Goal: Task Accomplishment & Management: Complete application form

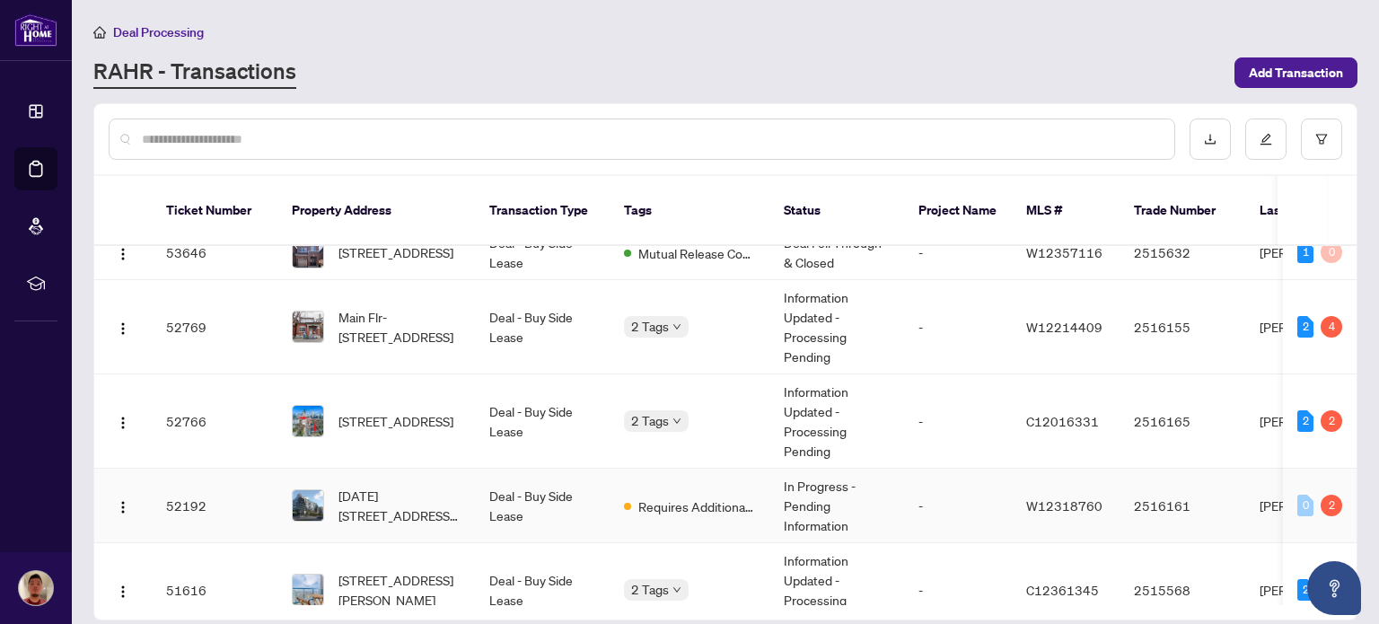
scroll to position [243, 0]
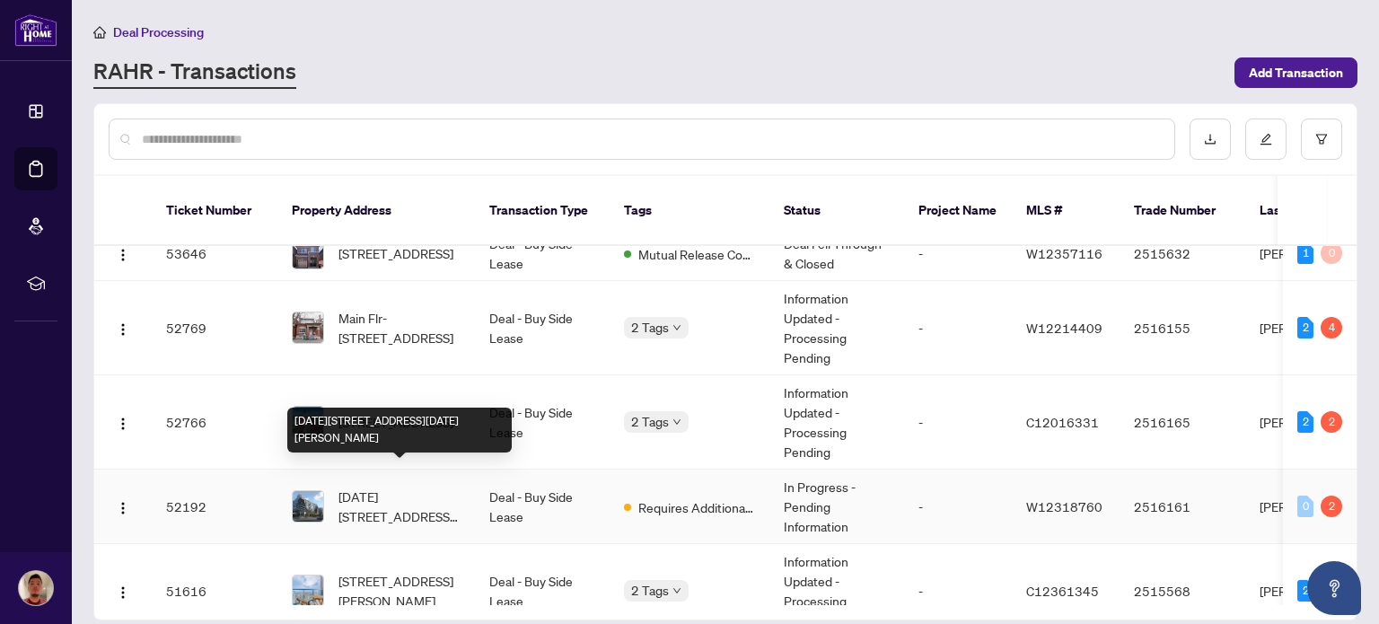
click at [431, 487] on span "[DATE][STREET_ADDRESS][DATE][PERSON_NAME]" at bounding box center [400, 507] width 122 height 40
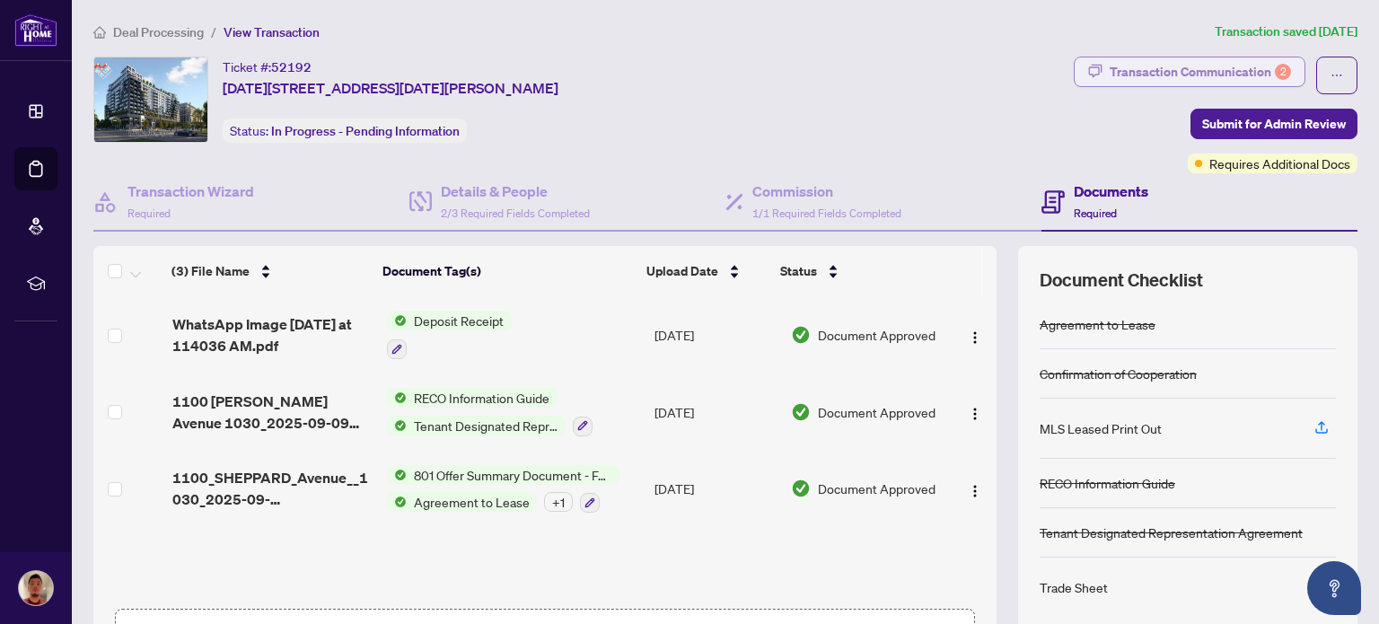
click at [1139, 72] on div "Transaction Communication 2" at bounding box center [1200, 71] width 181 height 29
type textarea "**********"
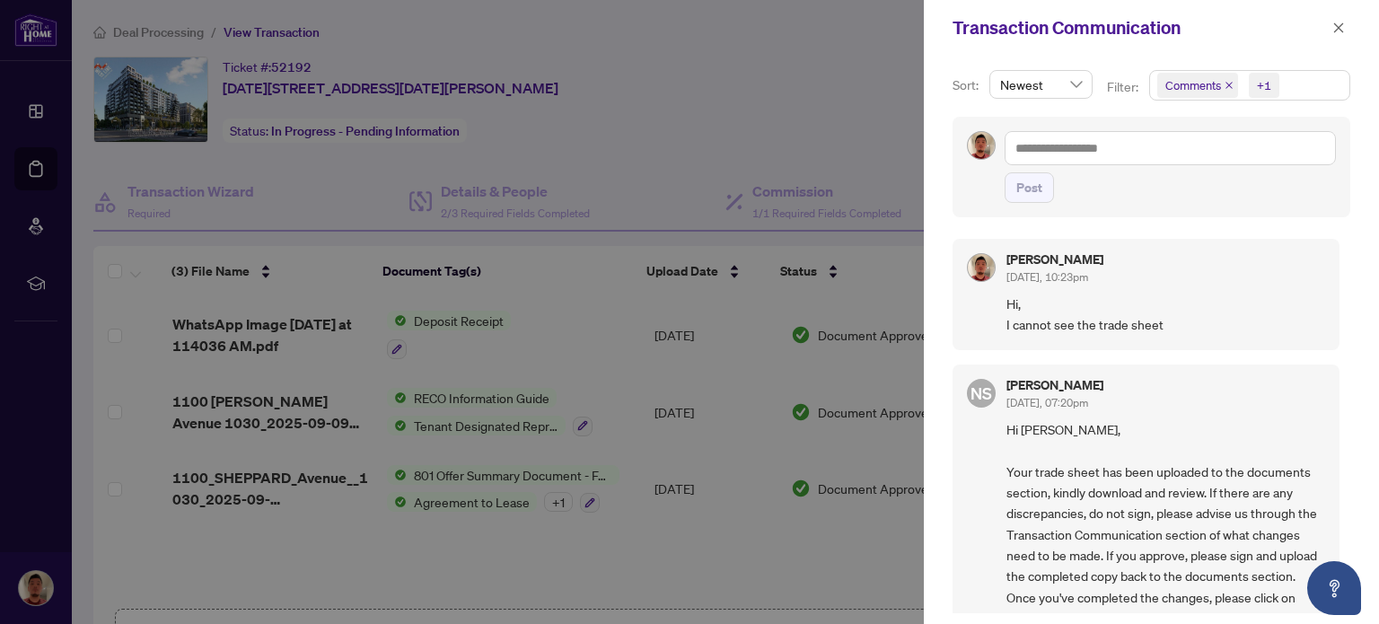
click at [815, 99] on div at bounding box center [689, 312] width 1379 height 624
click at [1332, 24] on icon "close" at bounding box center [1338, 28] width 13 height 13
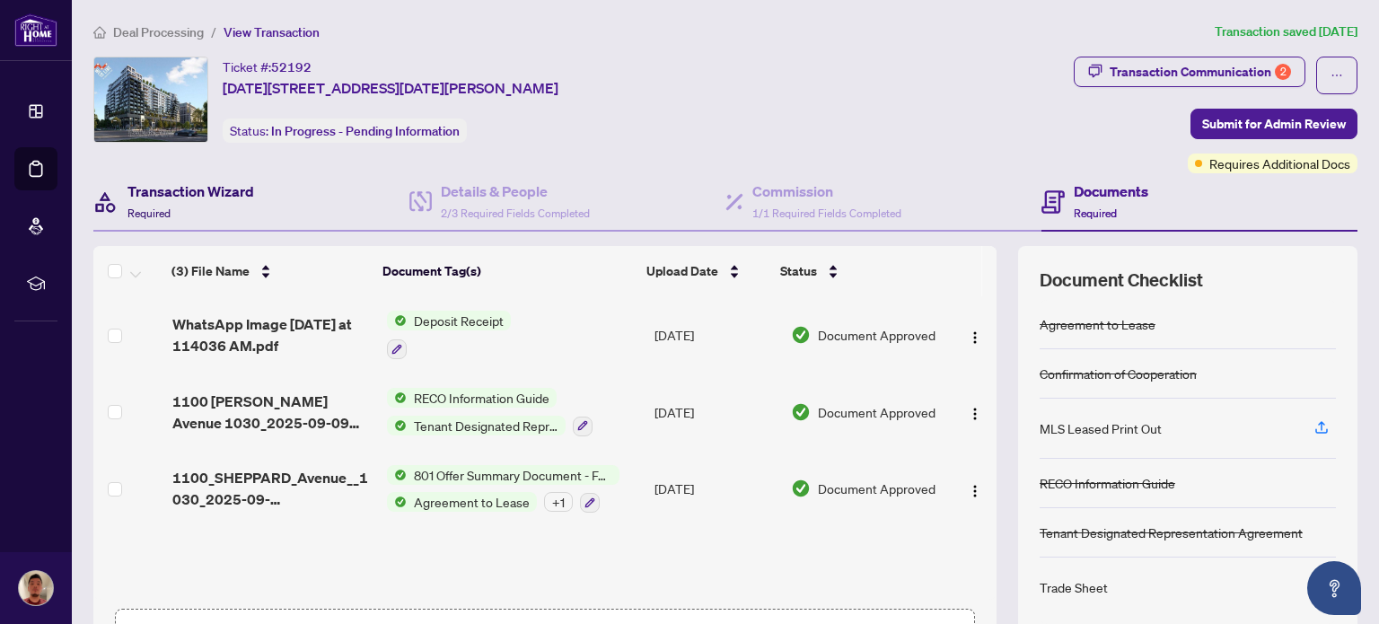
click at [172, 198] on h4 "Transaction Wizard" at bounding box center [191, 191] width 127 height 22
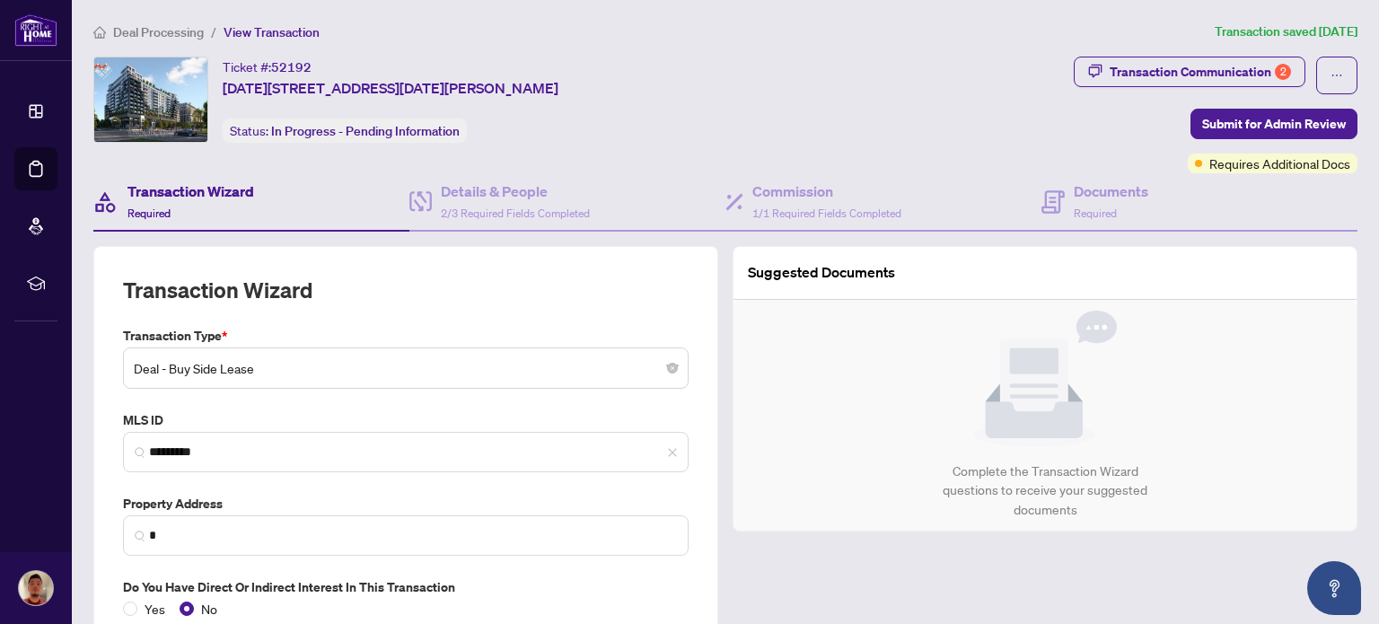
type input "**********"
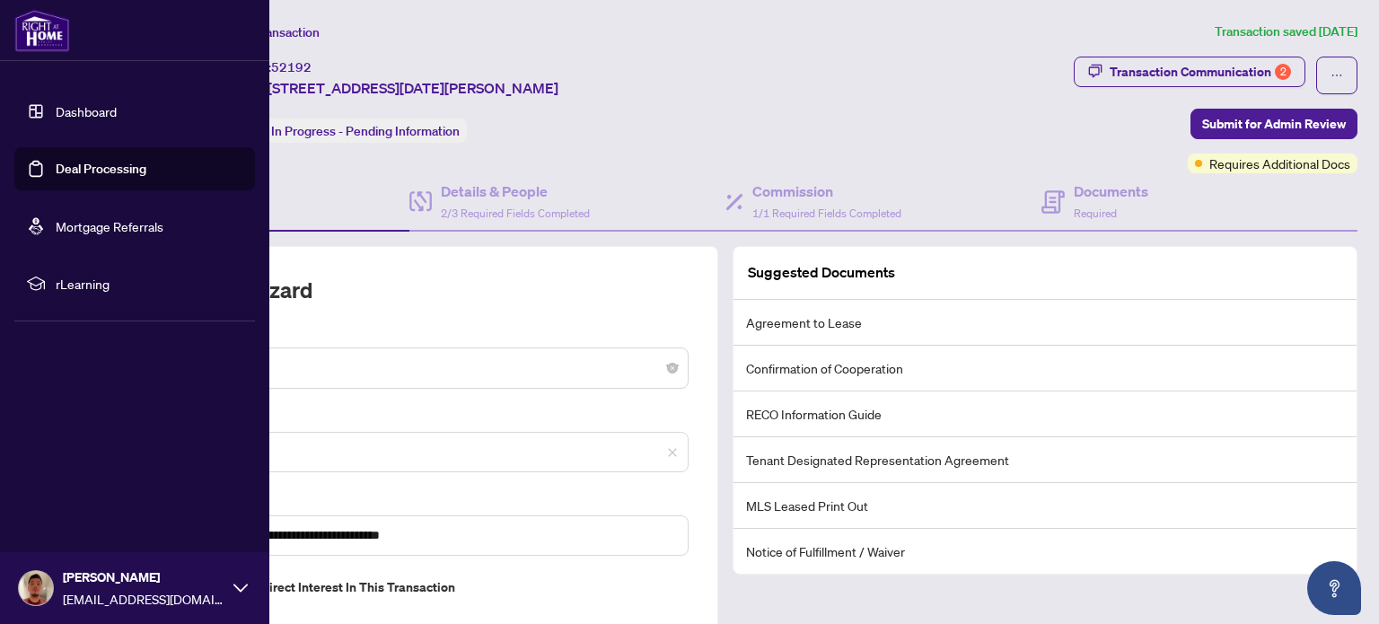
drag, startPoint x: 41, startPoint y: 111, endPoint x: 78, endPoint y: 107, distance: 37.1
click at [78, 107] on link "Dashboard" at bounding box center [86, 111] width 61 height 16
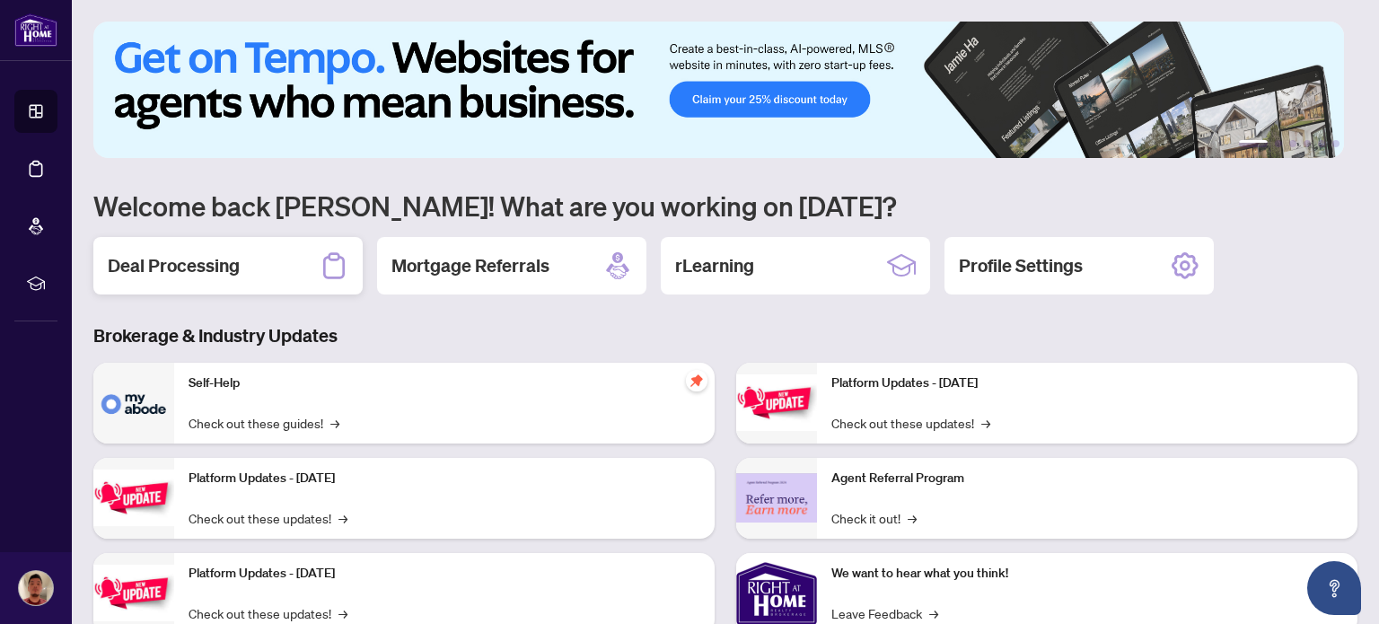
click at [262, 261] on div "Deal Processing" at bounding box center [227, 265] width 269 height 57
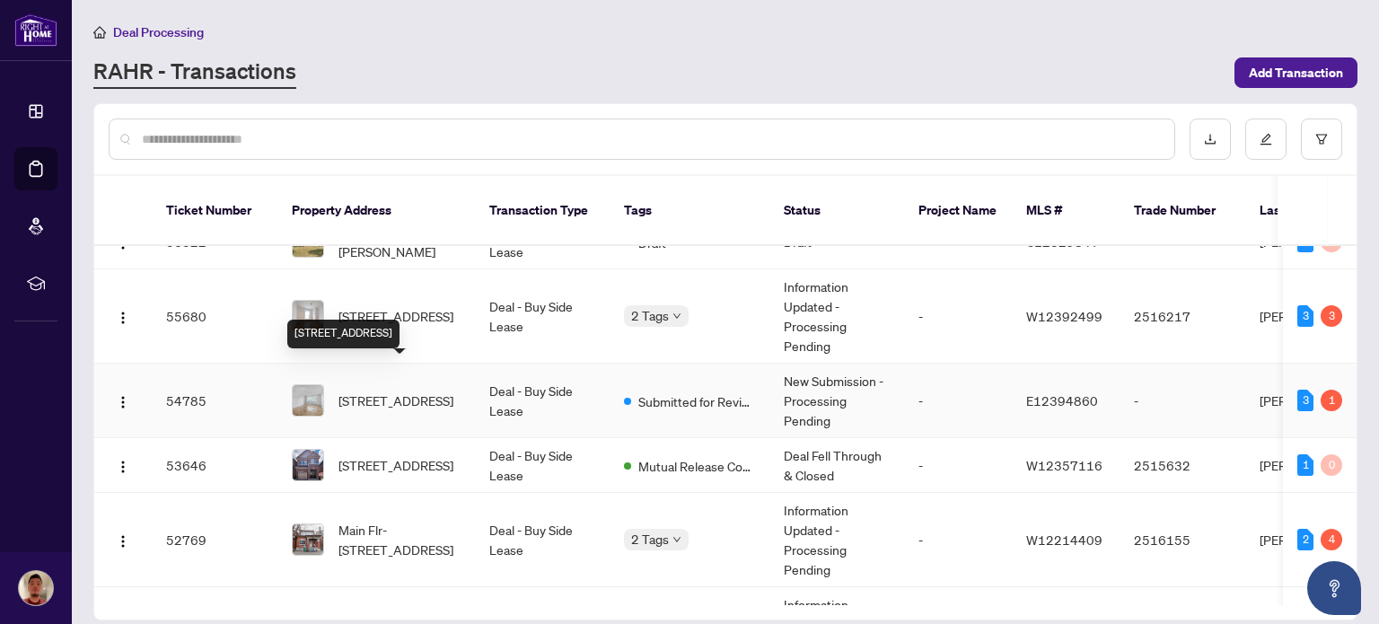
scroll to position [32, 0]
click at [424, 390] on span "[STREET_ADDRESS]" at bounding box center [396, 400] width 115 height 20
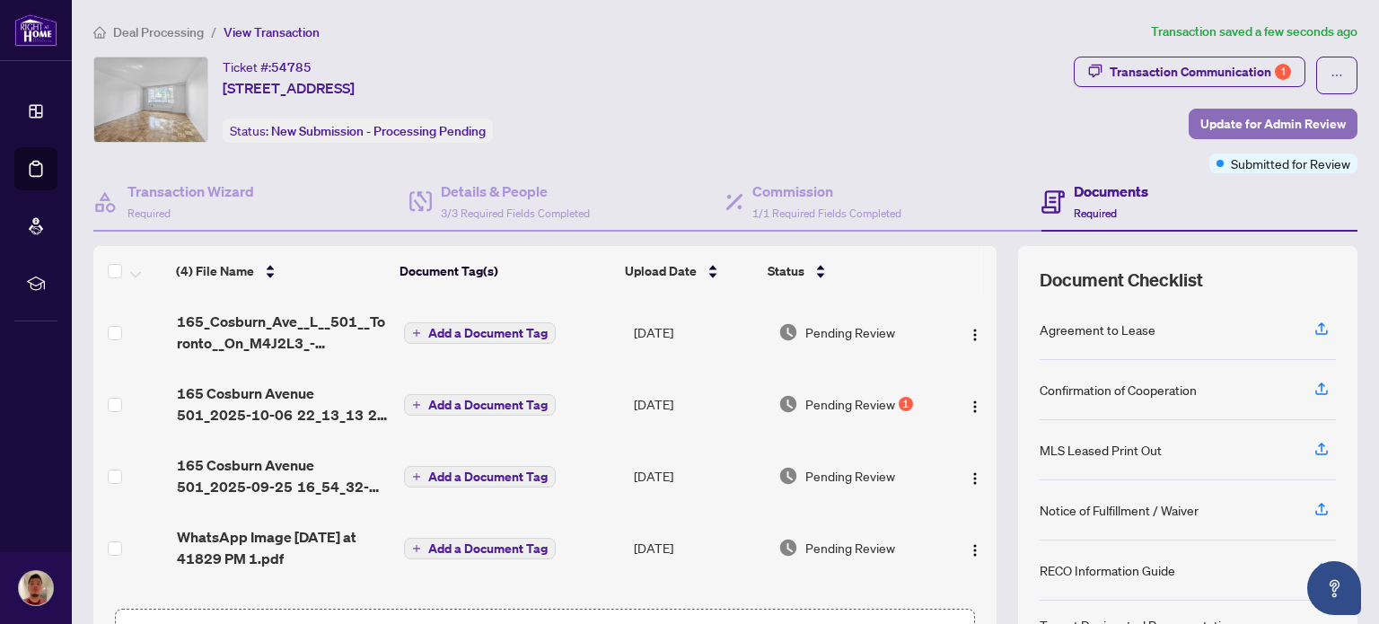
click at [1235, 125] on span "Update for Admin Review" at bounding box center [1272, 124] width 145 height 29
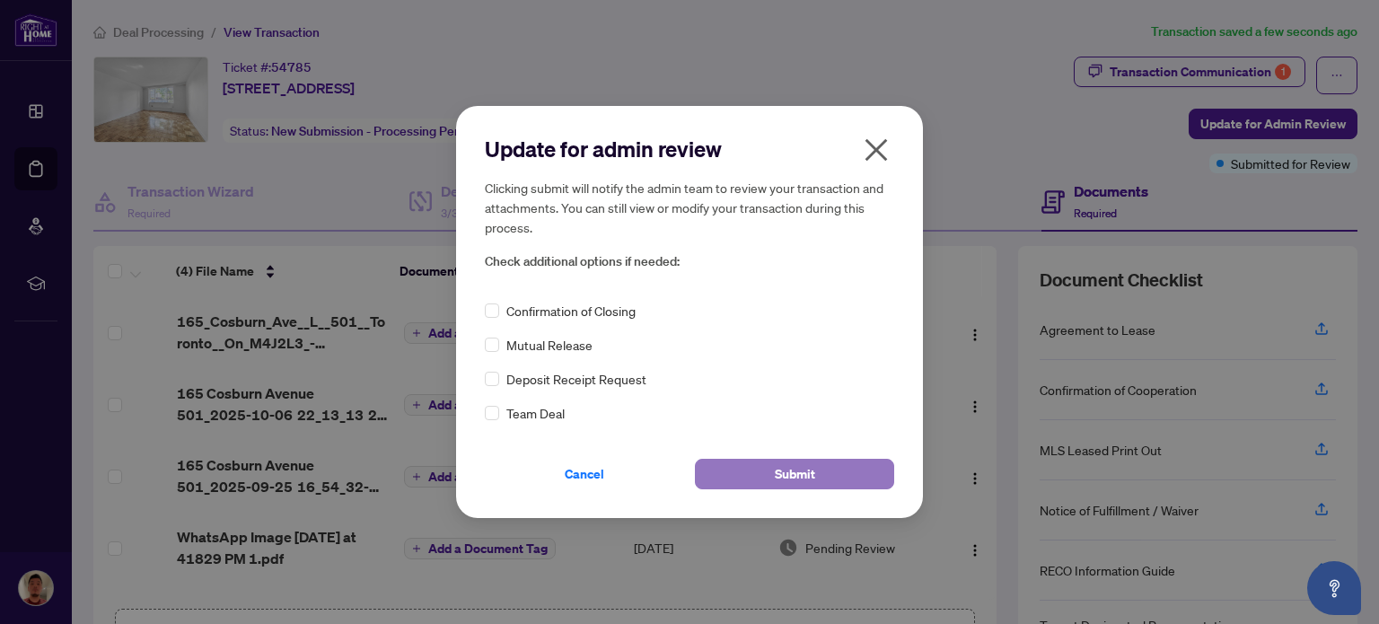
click at [764, 471] on button "Submit" at bounding box center [794, 474] width 199 height 31
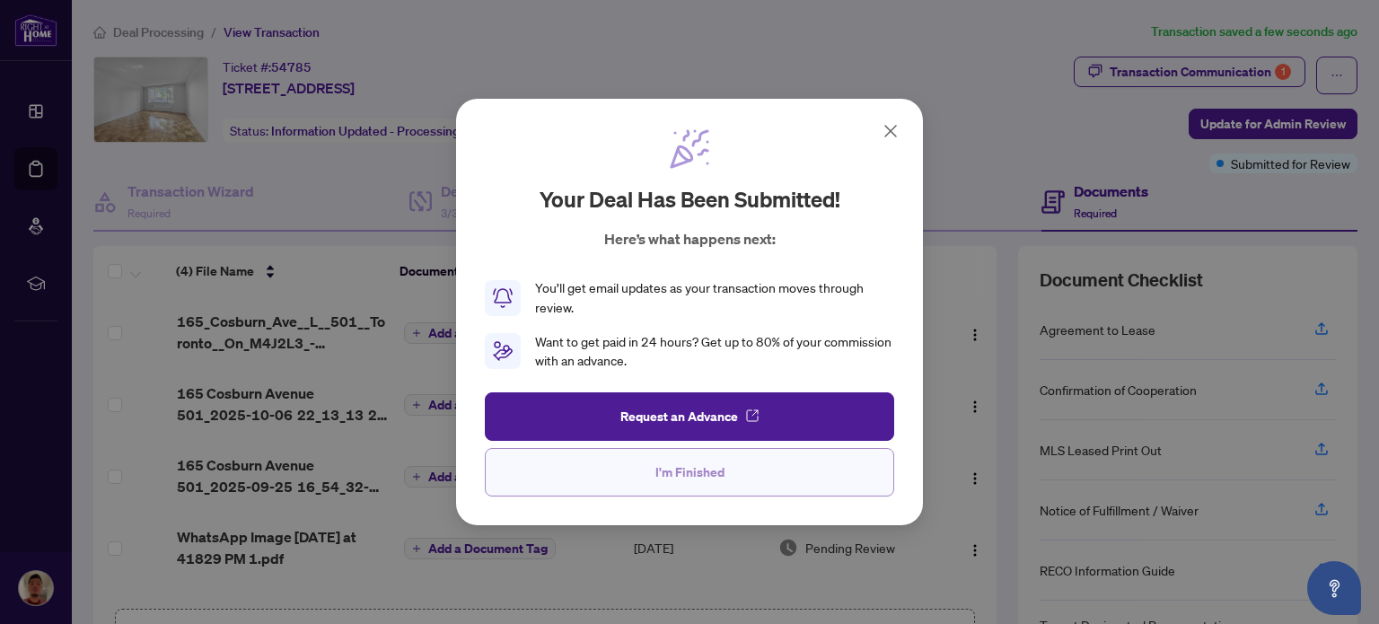
click at [691, 467] on span "I'm Finished" at bounding box center [689, 472] width 69 height 29
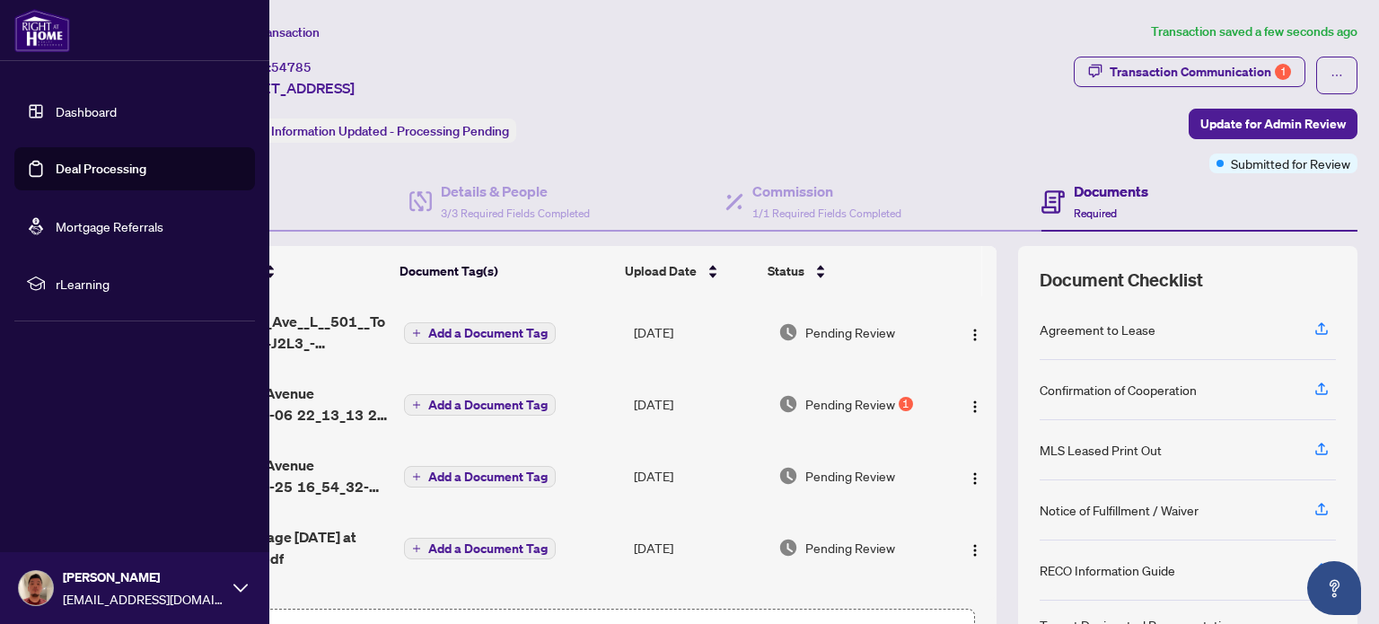
click at [79, 110] on link "Dashboard" at bounding box center [86, 111] width 61 height 16
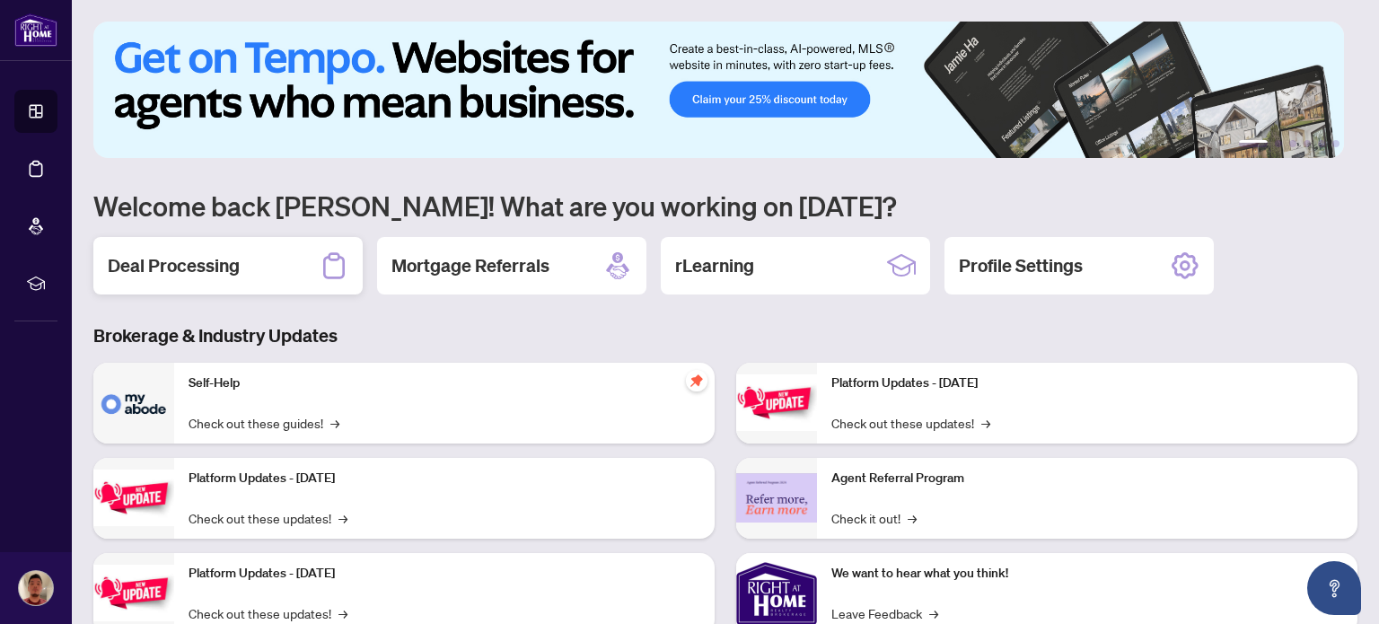
click at [263, 259] on div "Deal Processing" at bounding box center [227, 265] width 269 height 57
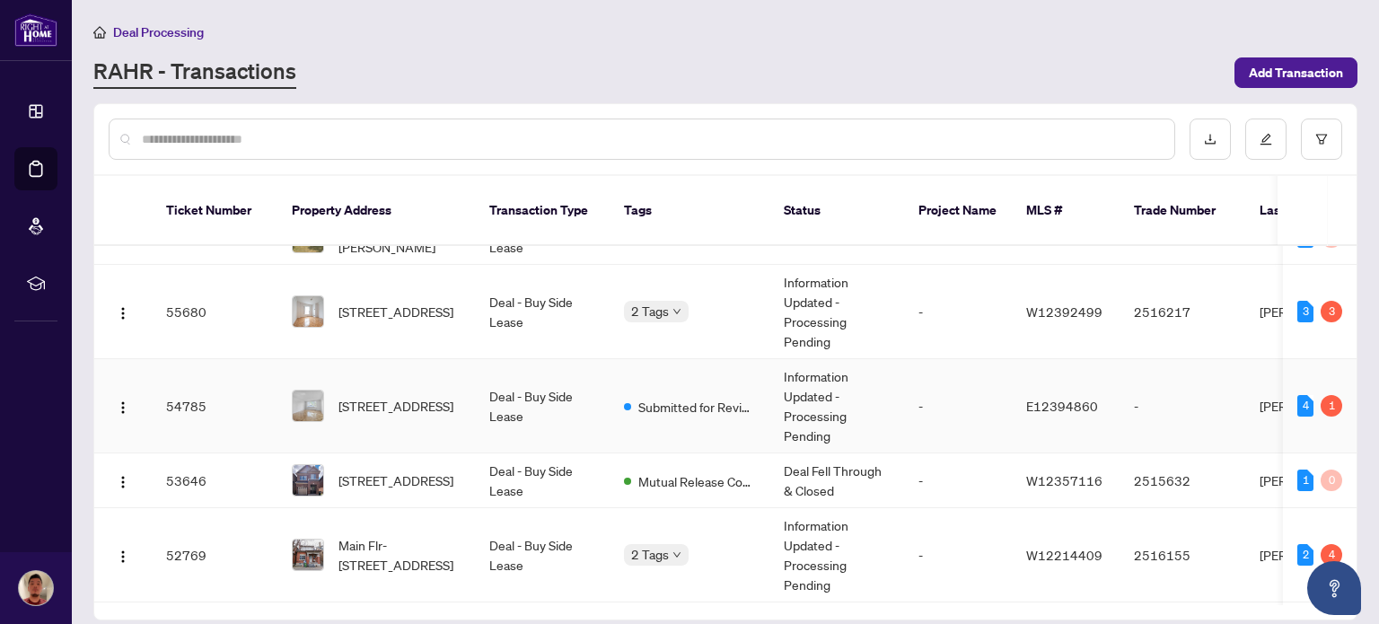
scroll to position [47, 0]
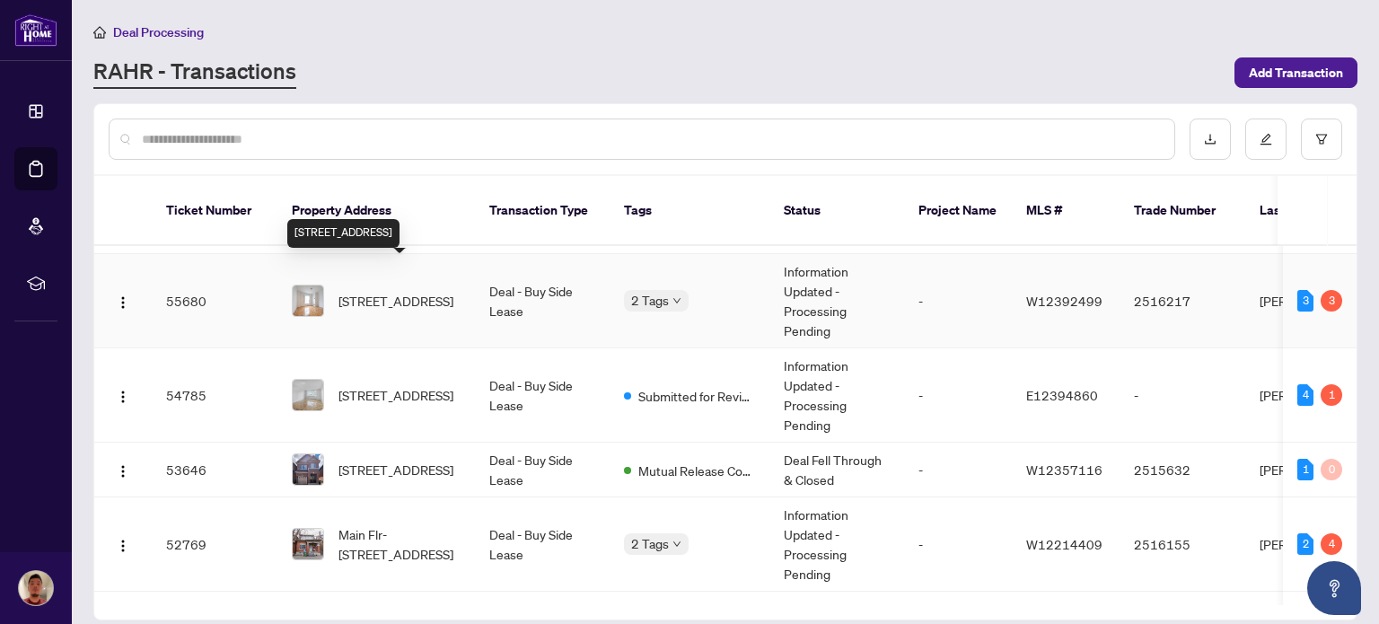
click at [396, 291] on span "[STREET_ADDRESS]" at bounding box center [396, 301] width 115 height 20
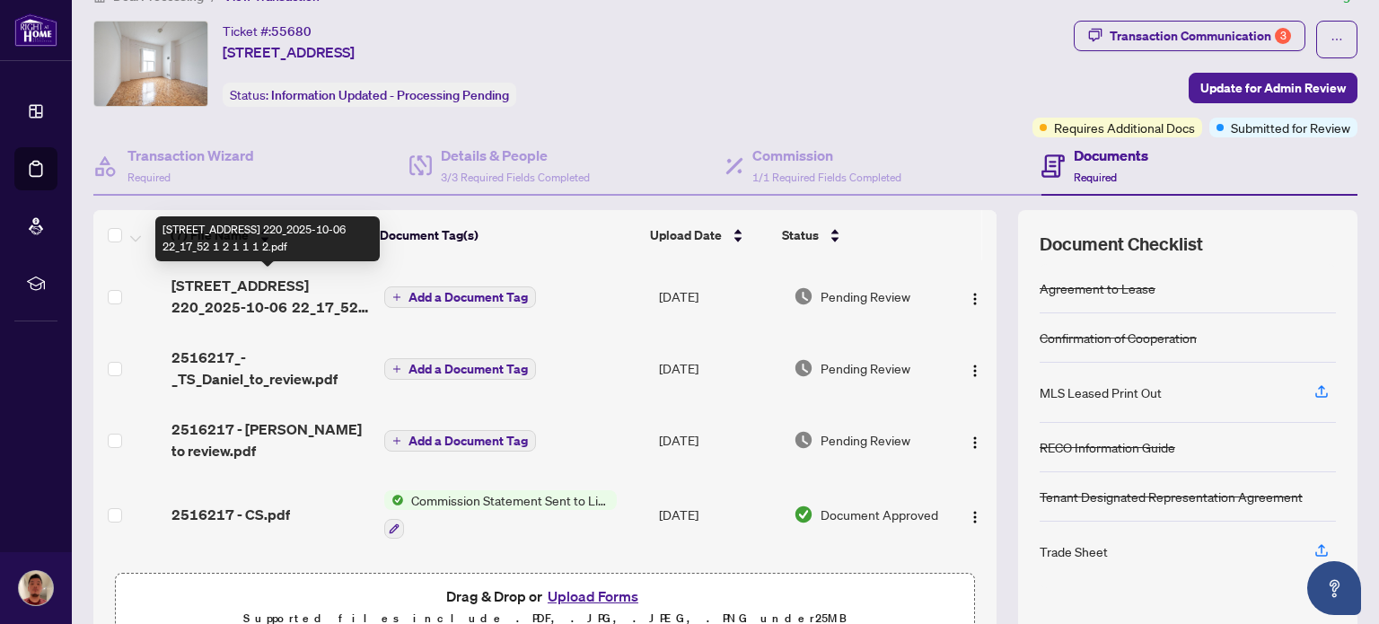
click at [268, 304] on span "[STREET_ADDRESS] 220_2025-10-06 22_17_52 1 2 1 1 1 2.pdf" at bounding box center [270, 296] width 198 height 43
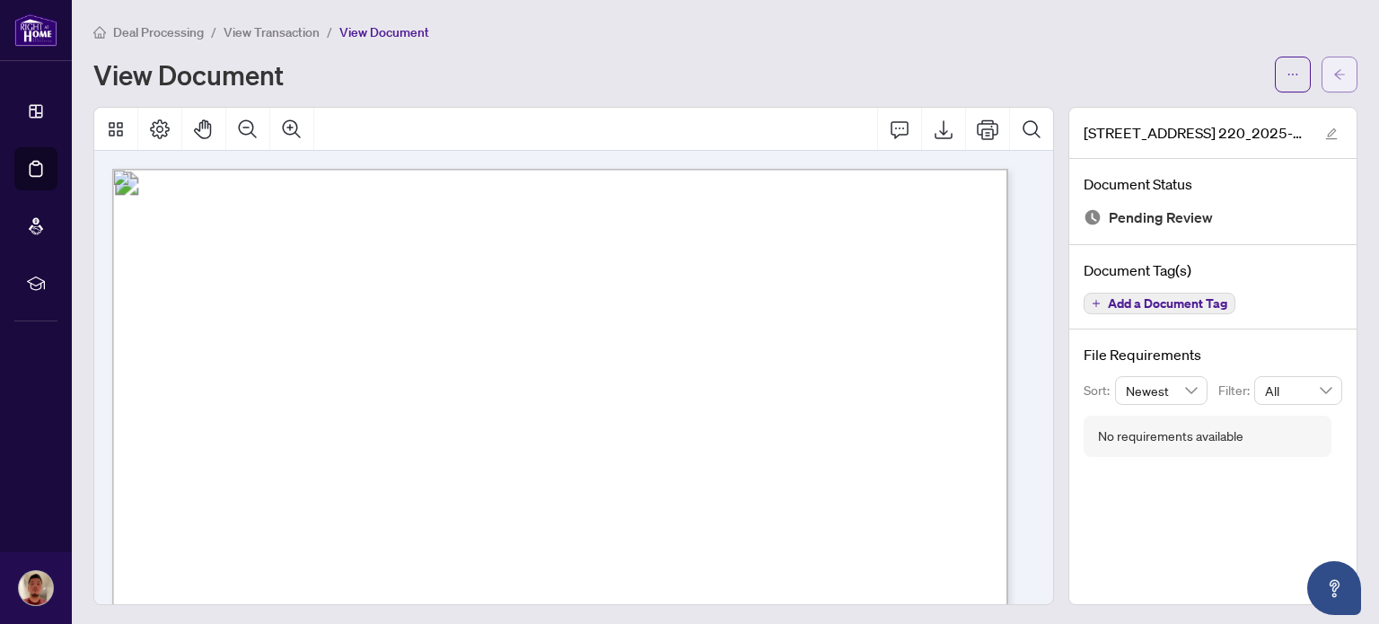
click at [1333, 81] on span "button" at bounding box center [1339, 74] width 13 height 29
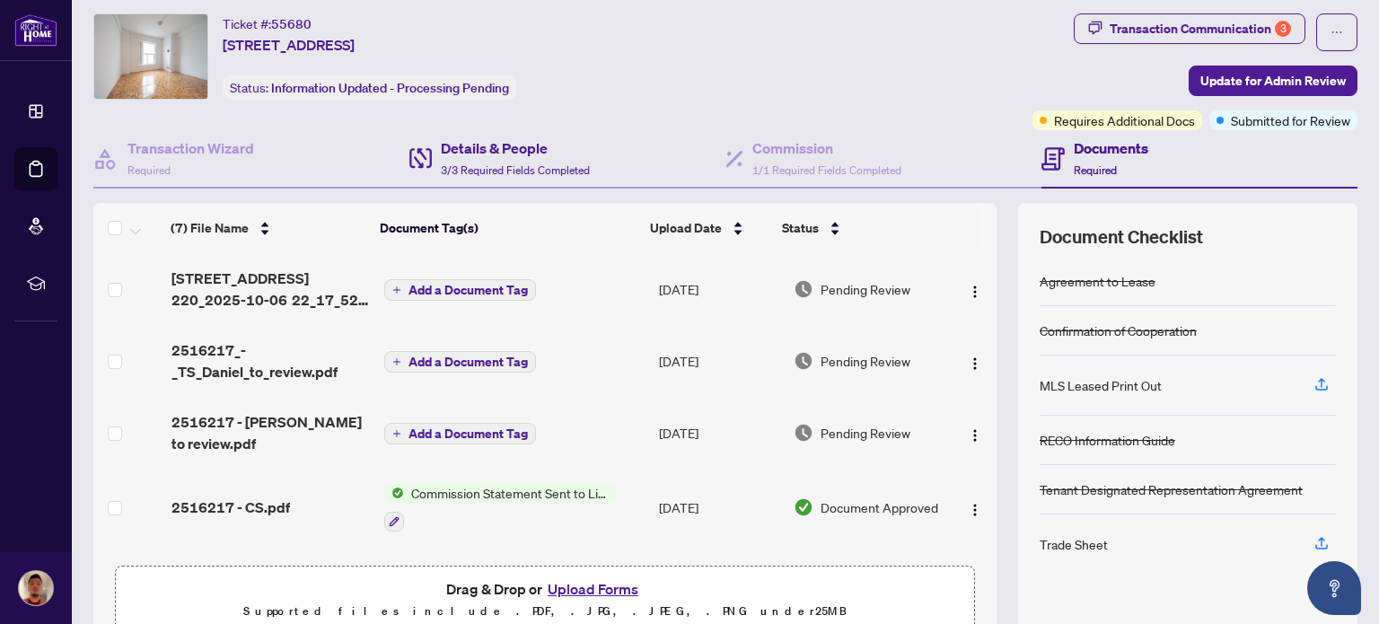
scroll to position [43, 0]
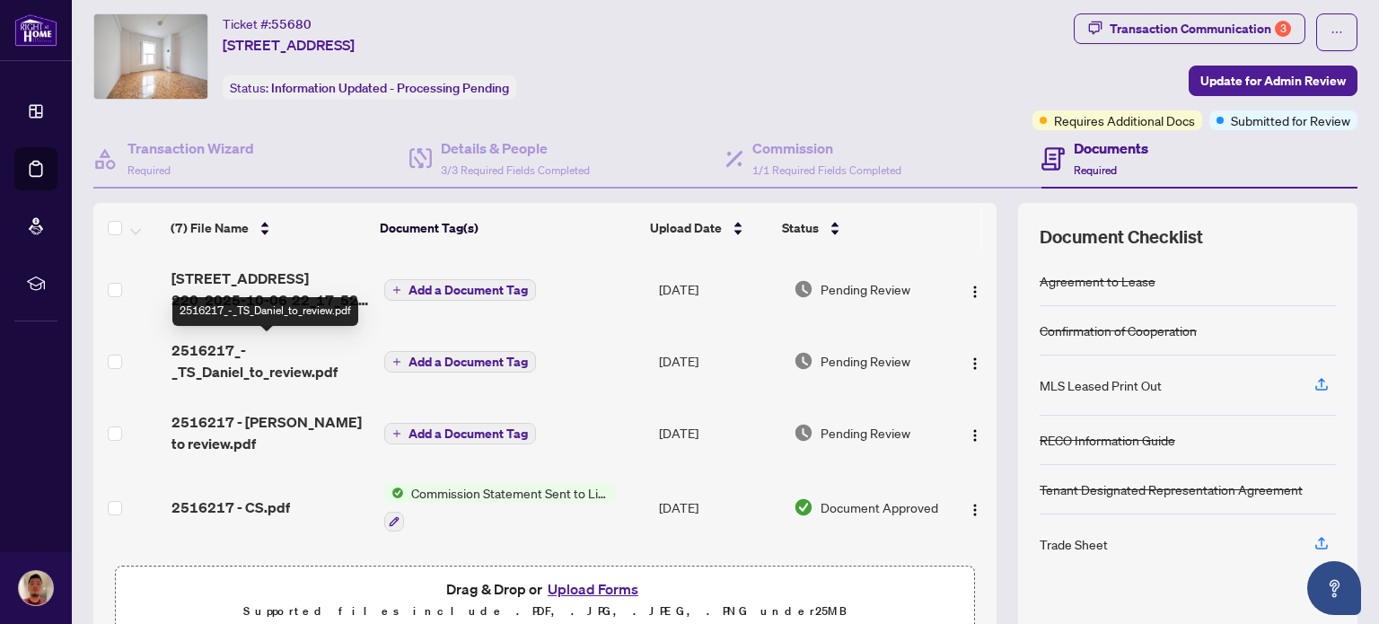
click at [276, 360] on span "2516217_-_TS_Daniel_to_review.pdf" at bounding box center [270, 360] width 198 height 43
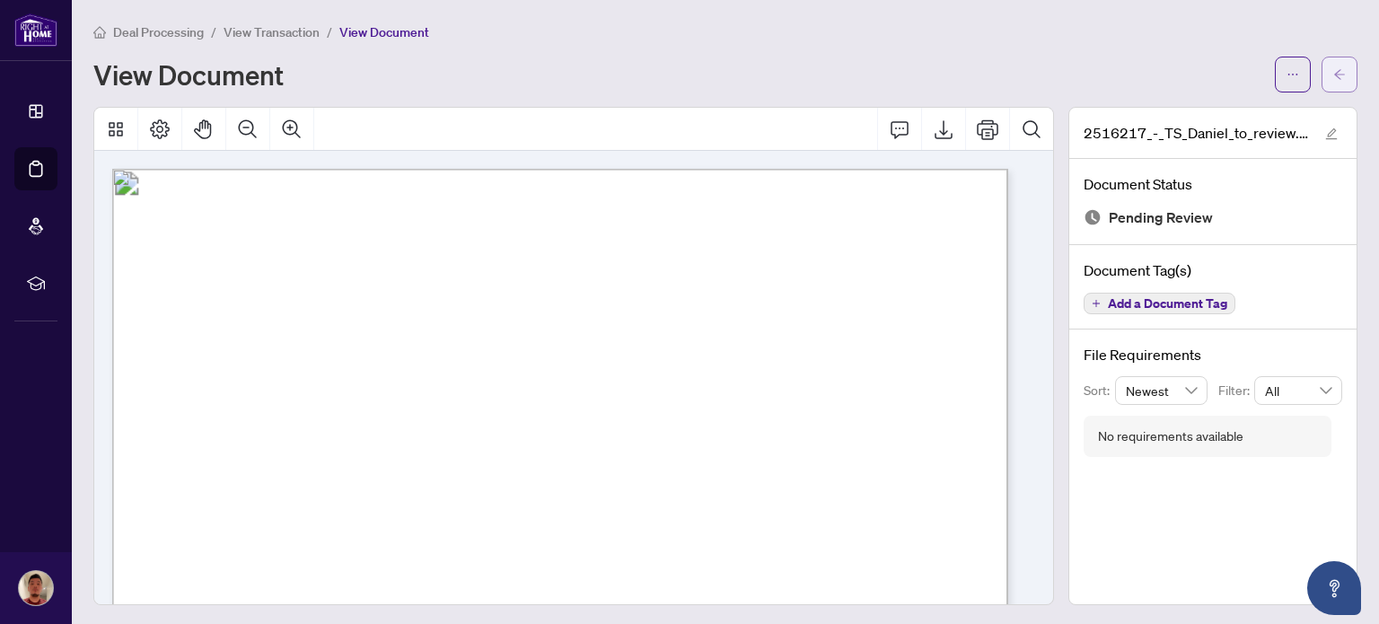
click at [1333, 76] on icon "arrow-left" at bounding box center [1339, 74] width 13 height 13
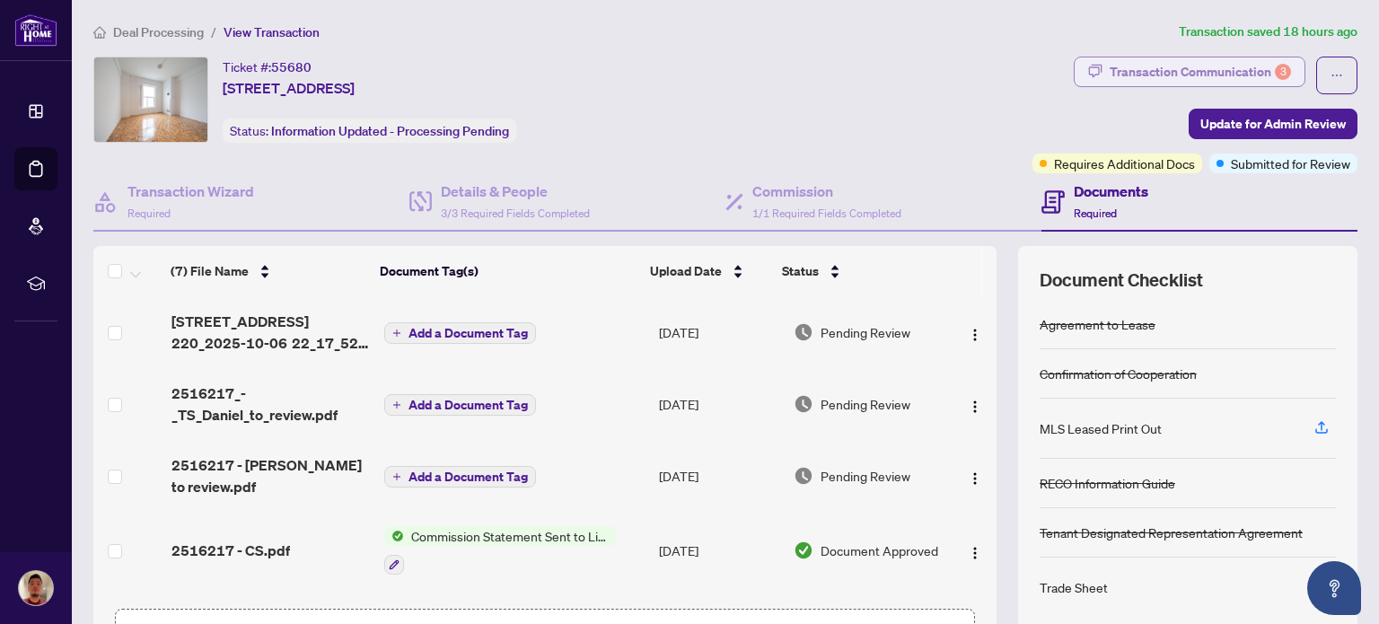
click at [1133, 75] on div "Transaction Communication 3" at bounding box center [1200, 71] width 181 height 29
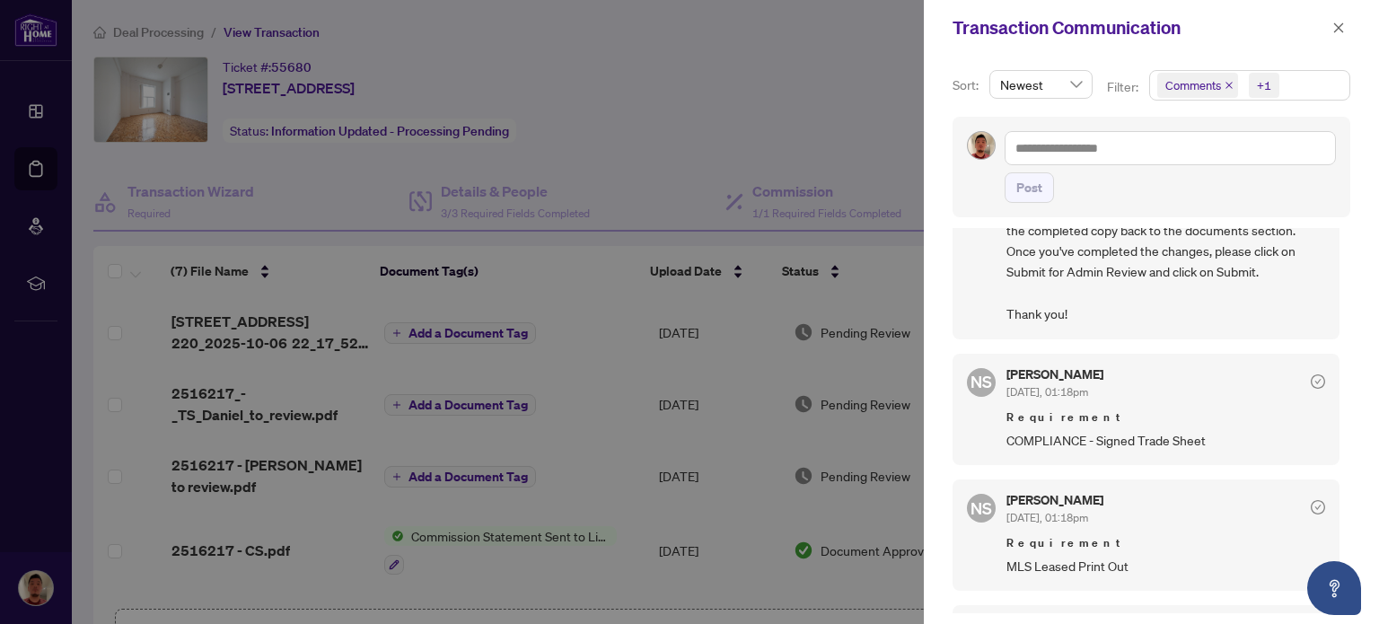
scroll to position [223, 0]
click at [818, 116] on div at bounding box center [689, 312] width 1379 height 624
click at [1340, 30] on icon "close" at bounding box center [1339, 27] width 10 height 10
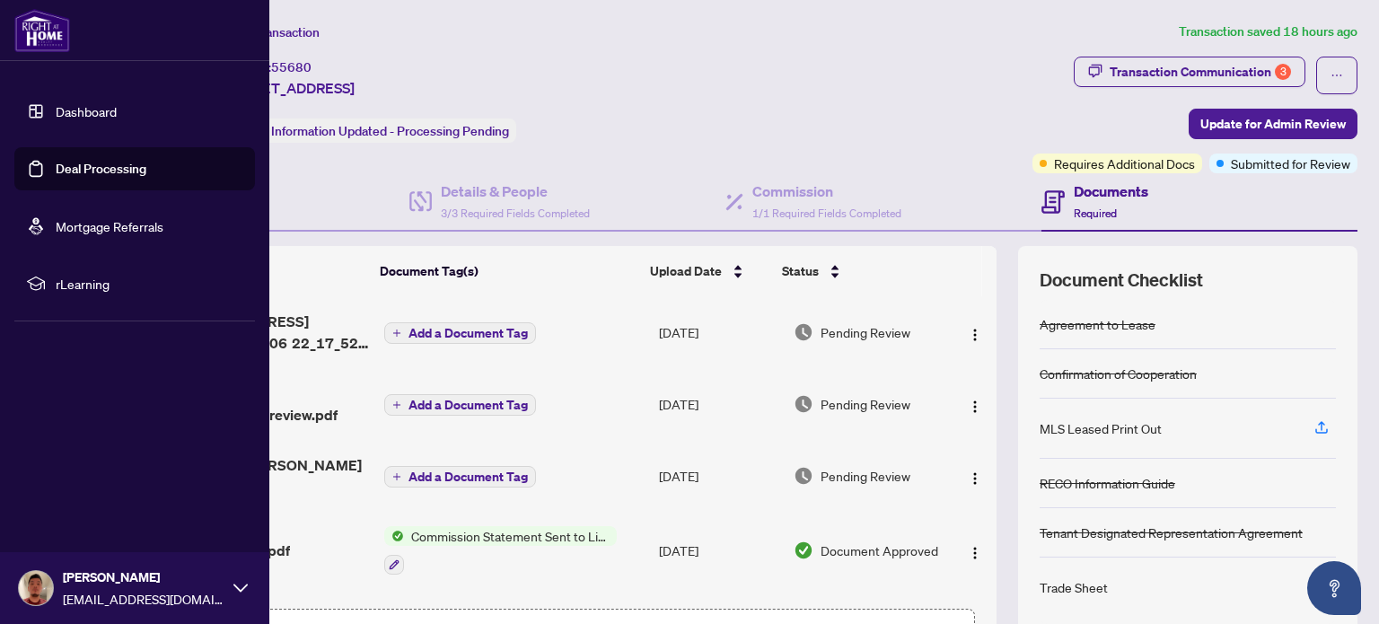
click at [66, 115] on link "Dashboard" at bounding box center [86, 111] width 61 height 16
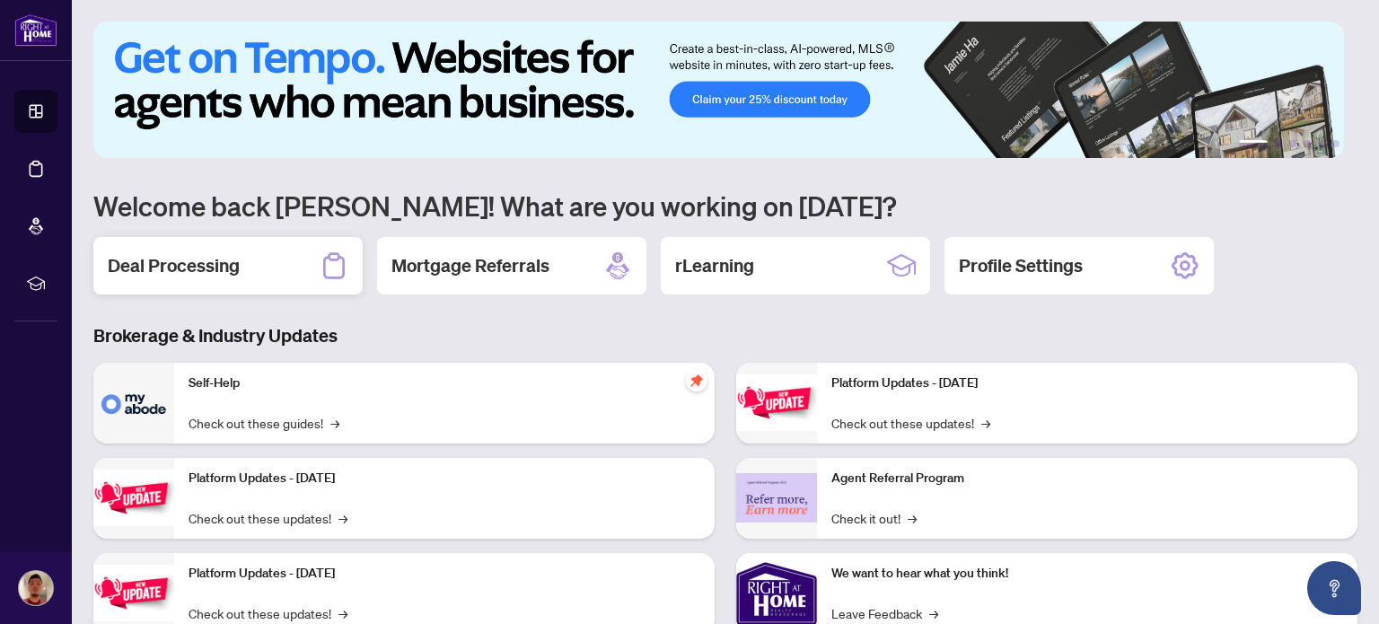
click at [255, 279] on div "Deal Processing" at bounding box center [227, 265] width 269 height 57
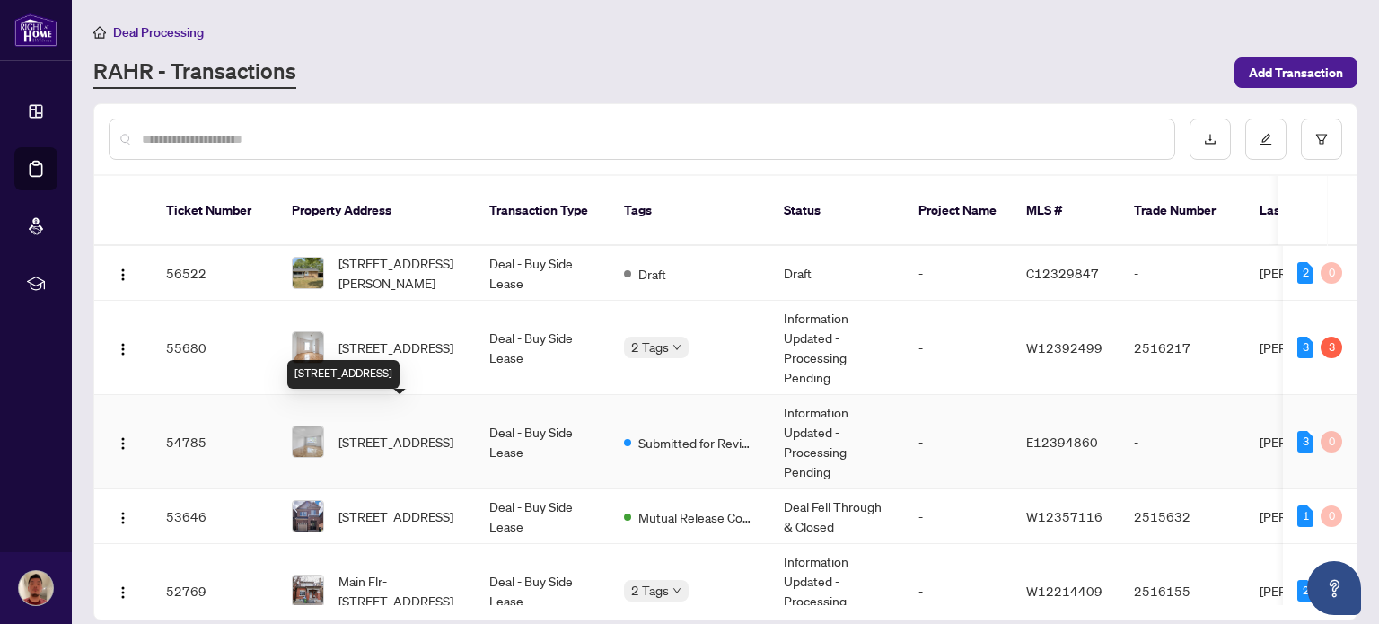
click at [424, 432] on span "[STREET_ADDRESS]" at bounding box center [396, 442] width 115 height 20
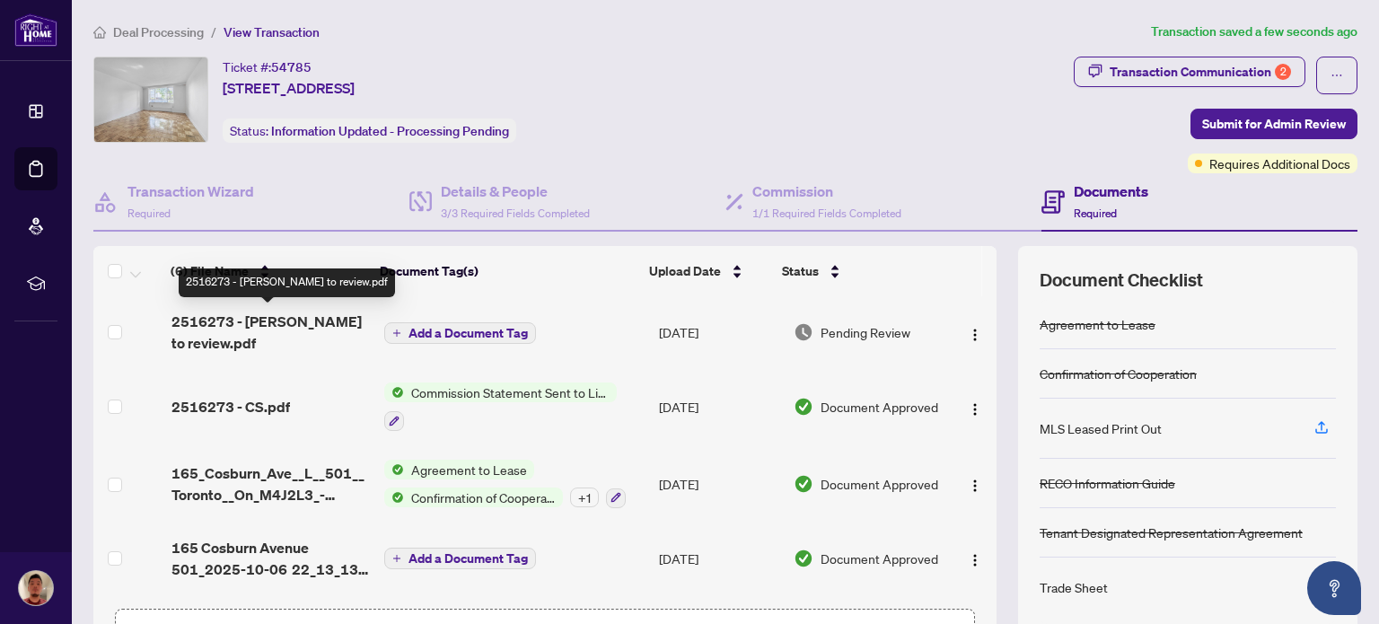
click at [287, 330] on span "2516273 - [PERSON_NAME] to review.pdf" at bounding box center [270, 332] width 198 height 43
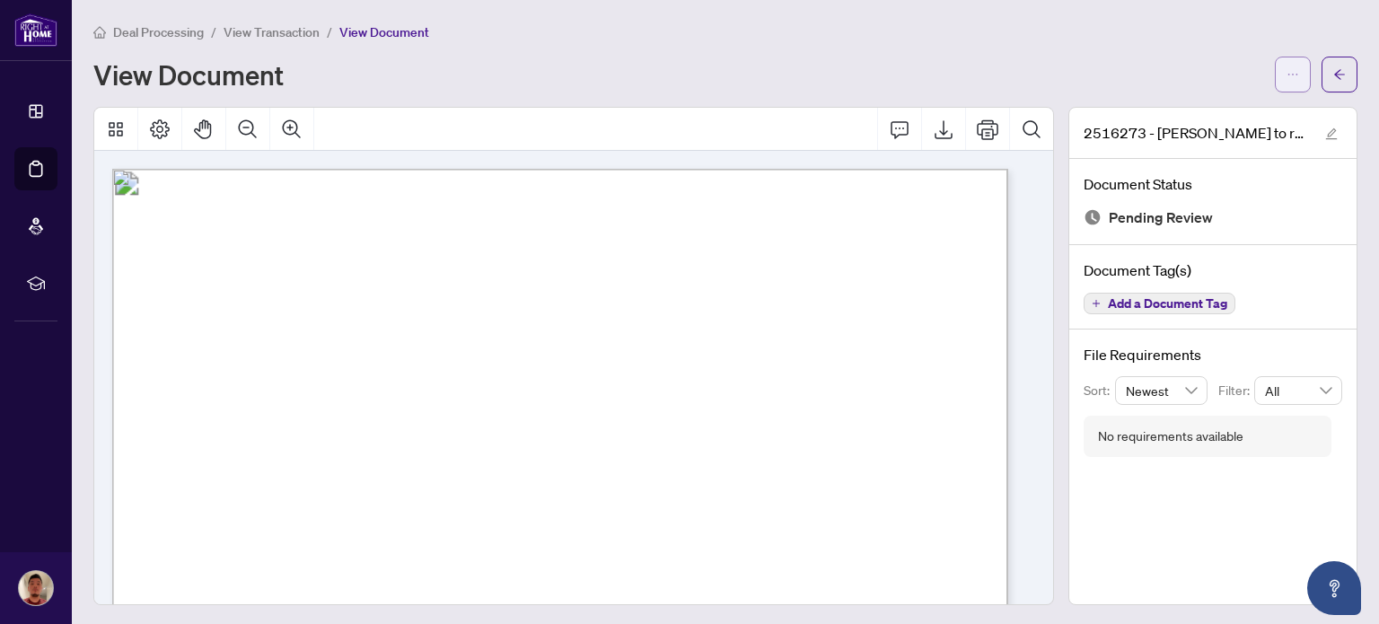
click at [1287, 78] on icon "ellipsis" at bounding box center [1293, 74] width 13 height 13
click at [1198, 118] on span "Download" at bounding box center [1215, 113] width 136 height 20
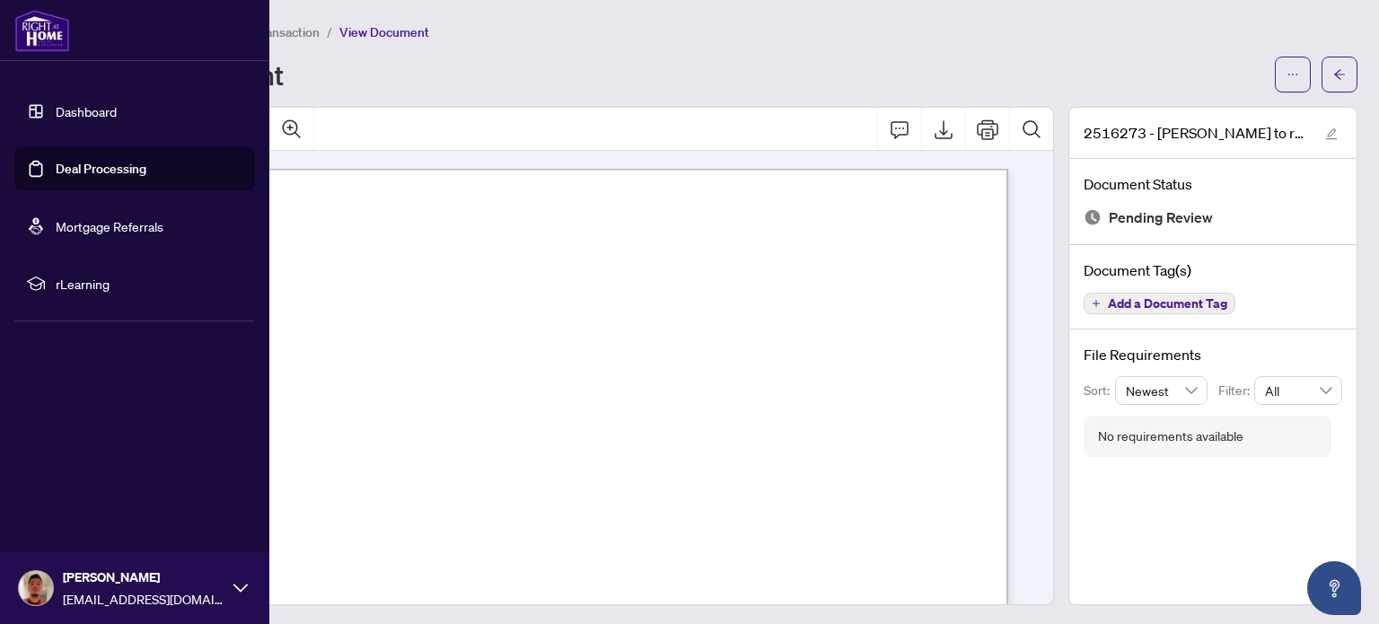
click at [79, 119] on link "Dashboard" at bounding box center [86, 111] width 61 height 16
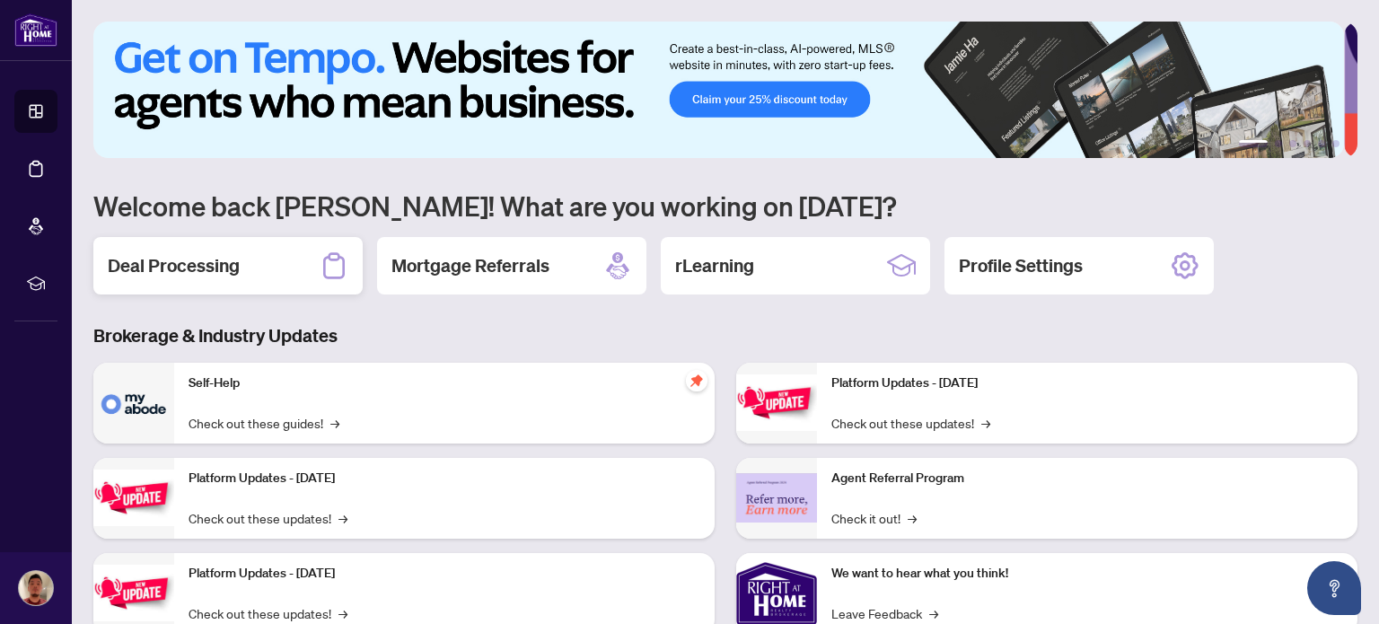
click at [230, 259] on h2 "Deal Processing" at bounding box center [174, 265] width 132 height 25
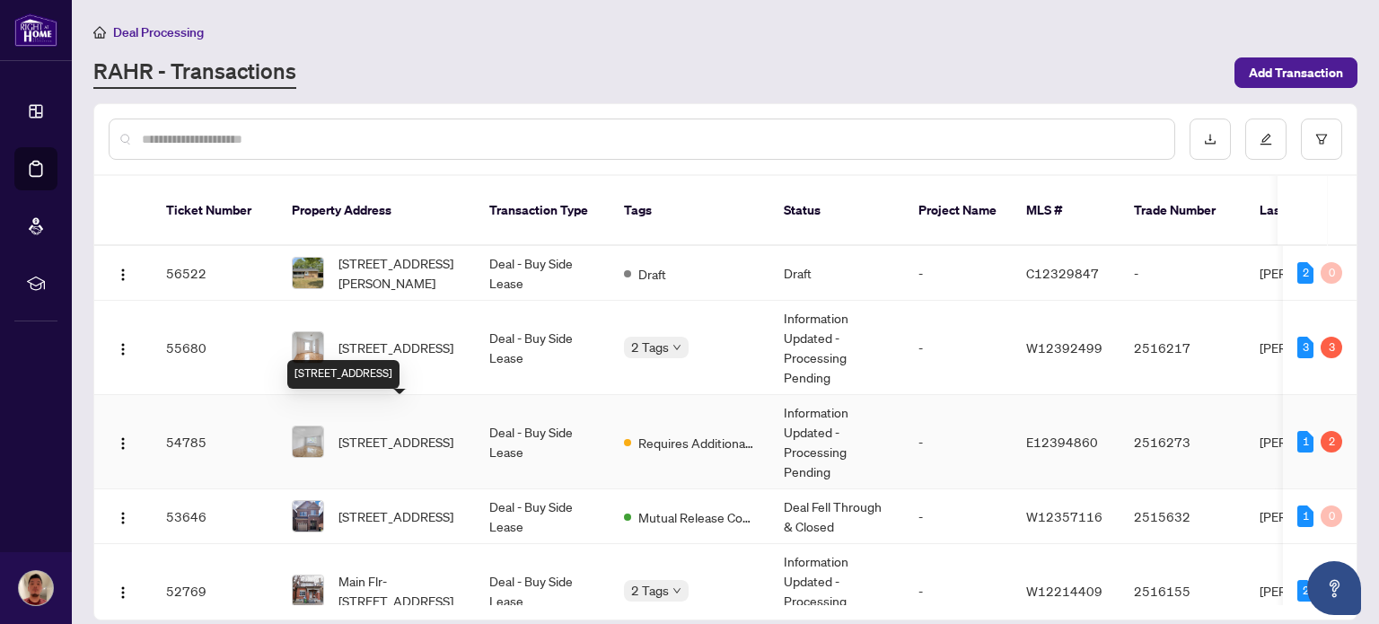
click at [419, 432] on span "[STREET_ADDRESS]" at bounding box center [396, 442] width 115 height 20
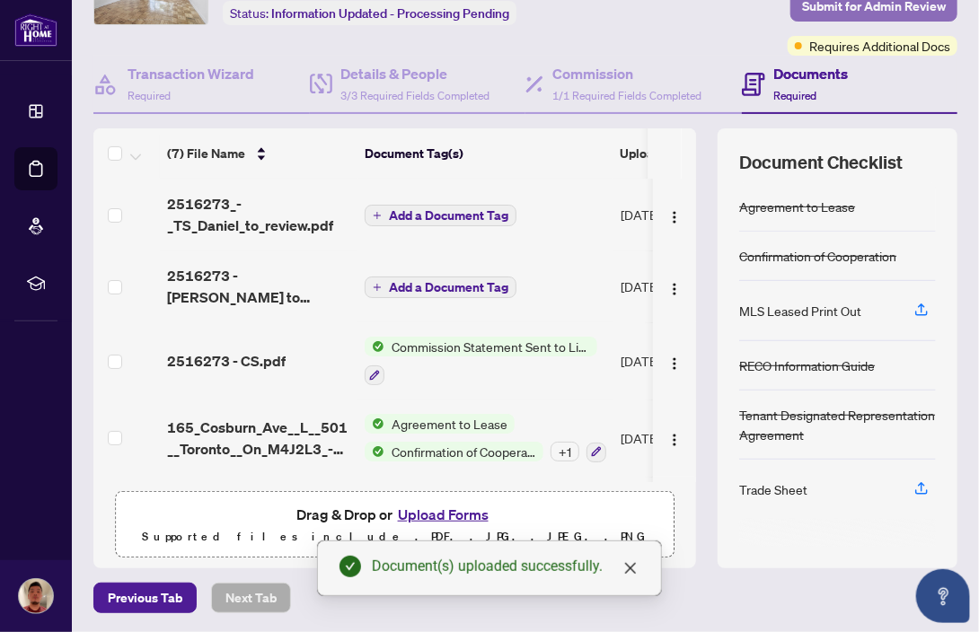
click at [822, 10] on span "Submit for Admin Review" at bounding box center [874, 6] width 144 height 29
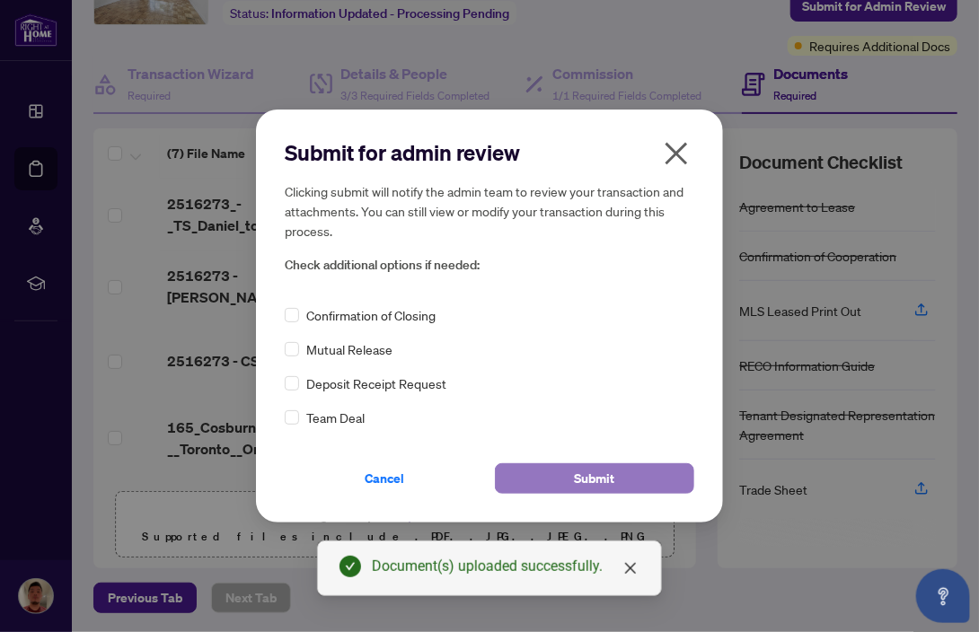
click at [571, 473] on button "Submit" at bounding box center [594, 478] width 199 height 31
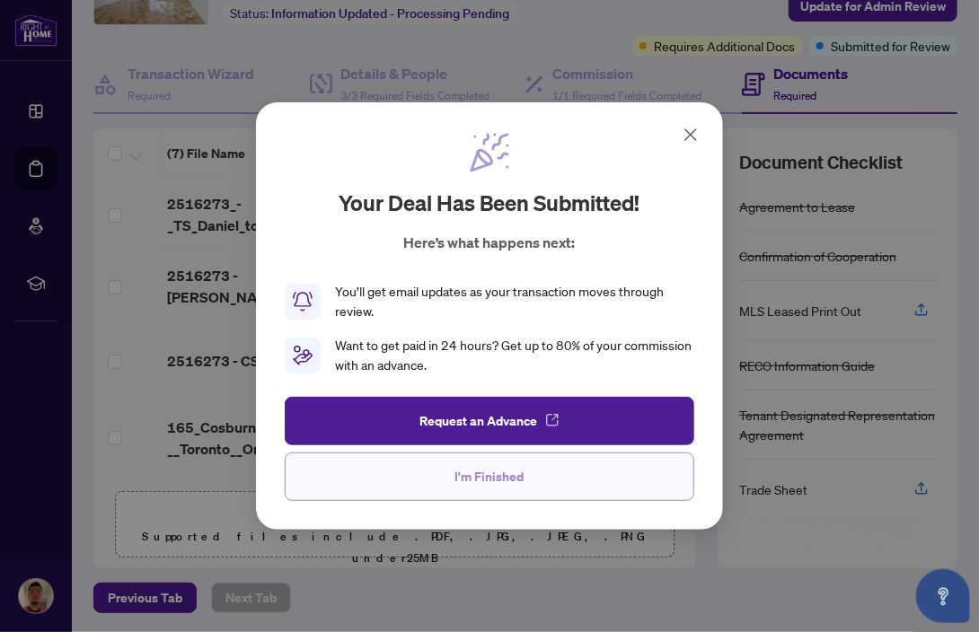
click at [493, 485] on span "I'm Finished" at bounding box center [489, 476] width 69 height 29
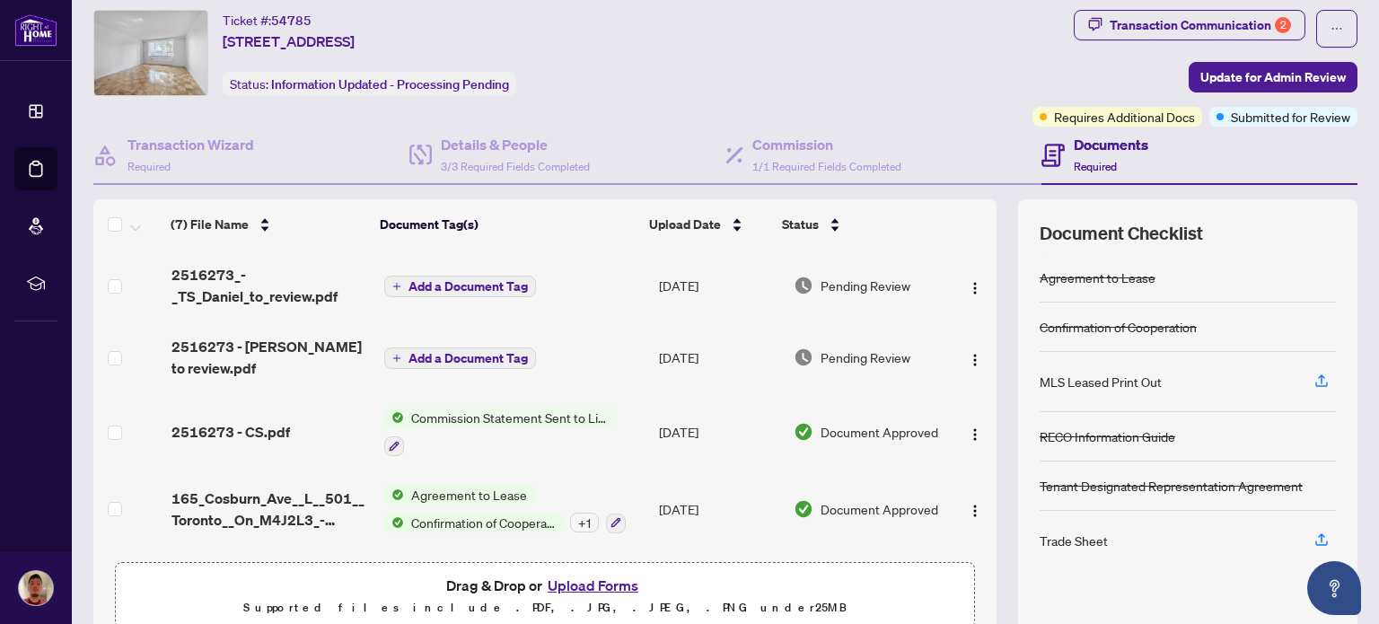
scroll to position [46, 0]
click at [253, 291] on span "2516273_-_TS_Daniel_to_review.pdf" at bounding box center [270, 286] width 198 height 43
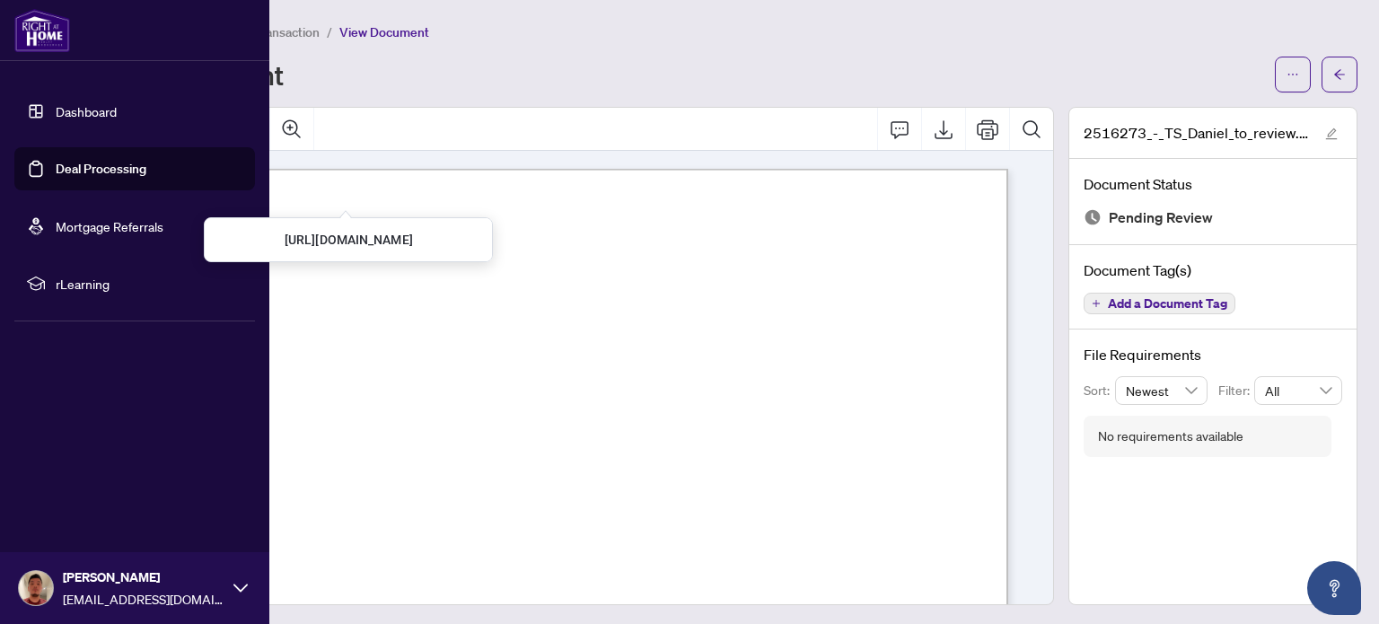
click at [56, 117] on link "Dashboard" at bounding box center [86, 111] width 61 height 16
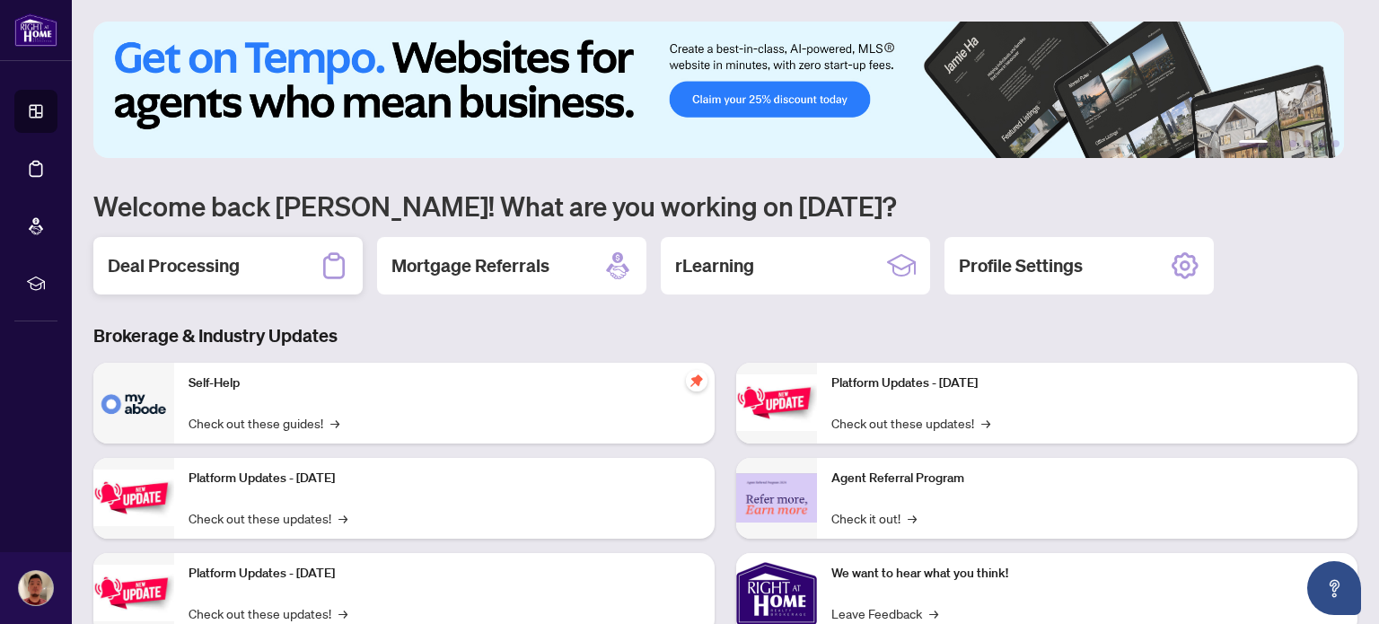
click at [248, 251] on div "Deal Processing" at bounding box center [227, 265] width 269 height 57
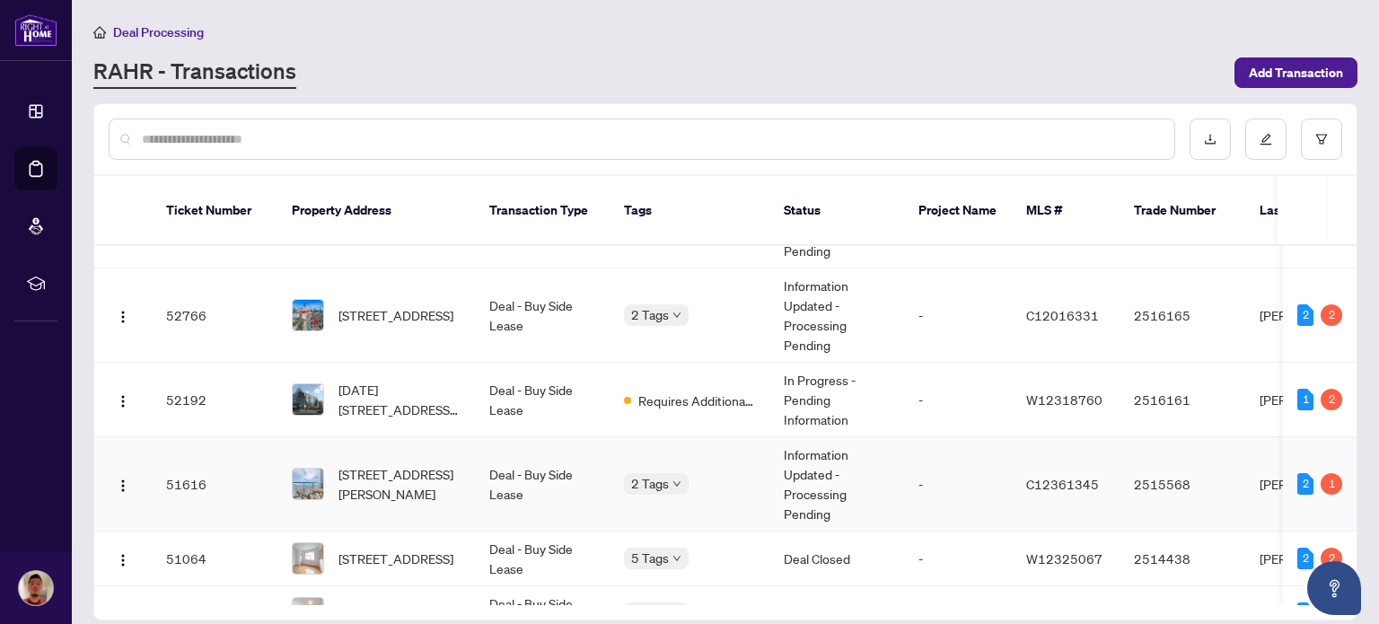
scroll to position [372, 0]
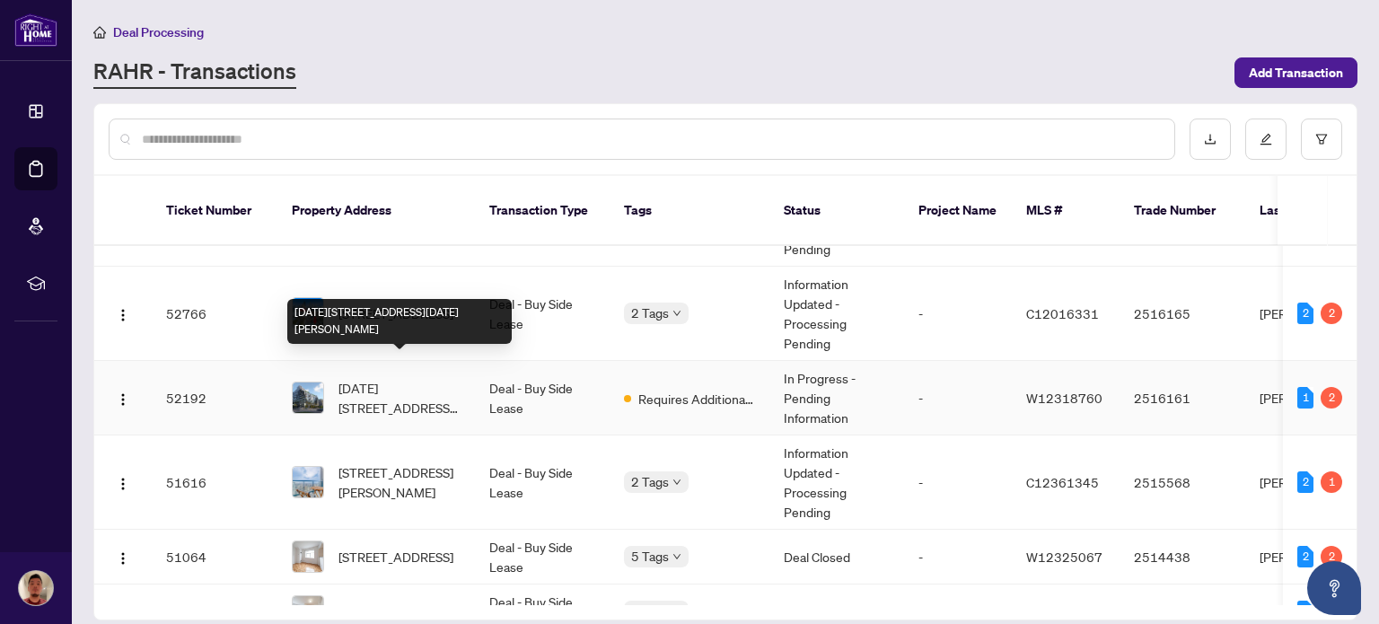
click at [393, 378] on span "[DATE][STREET_ADDRESS][DATE][PERSON_NAME]" at bounding box center [400, 398] width 122 height 40
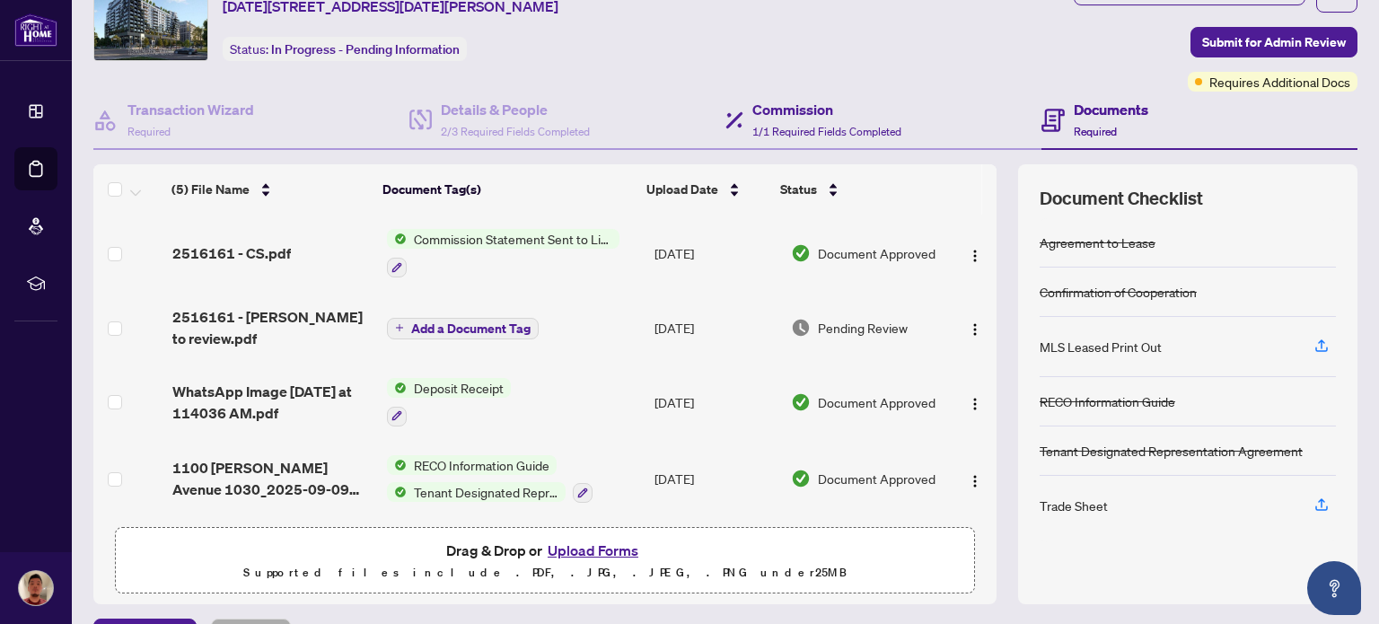
scroll to position [83, 0]
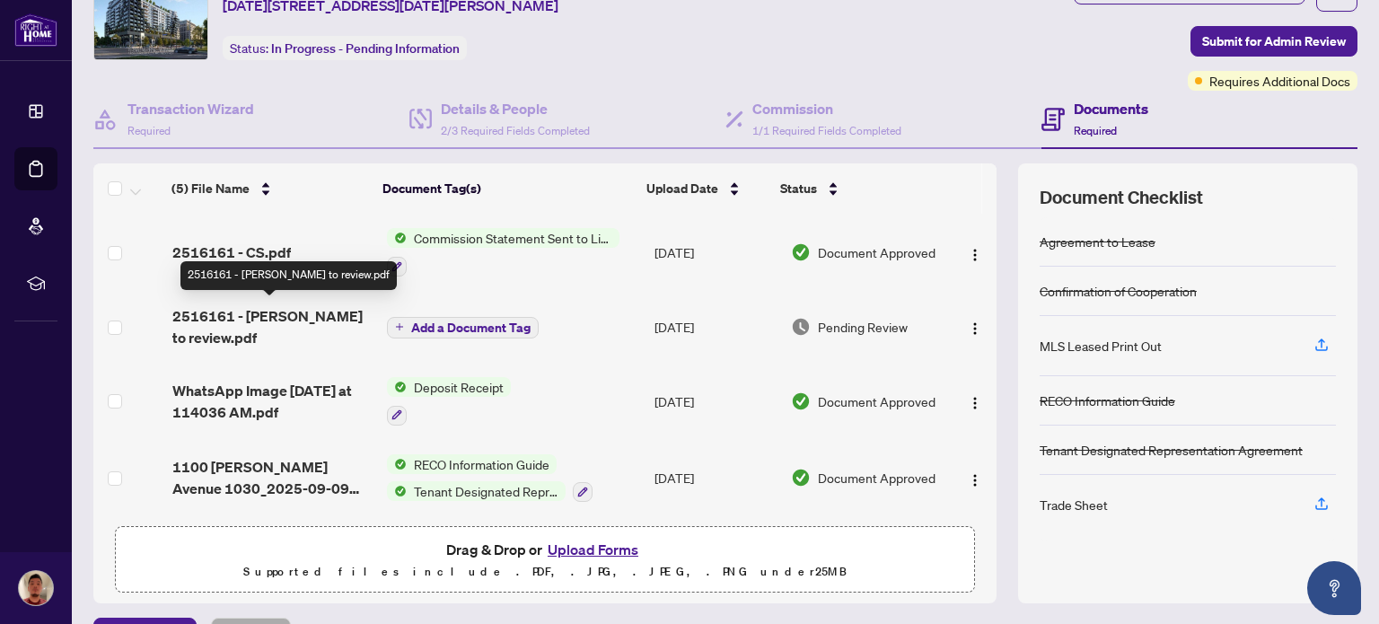
click at [265, 317] on span "2516161 - [PERSON_NAME] to review.pdf" at bounding box center [272, 326] width 200 height 43
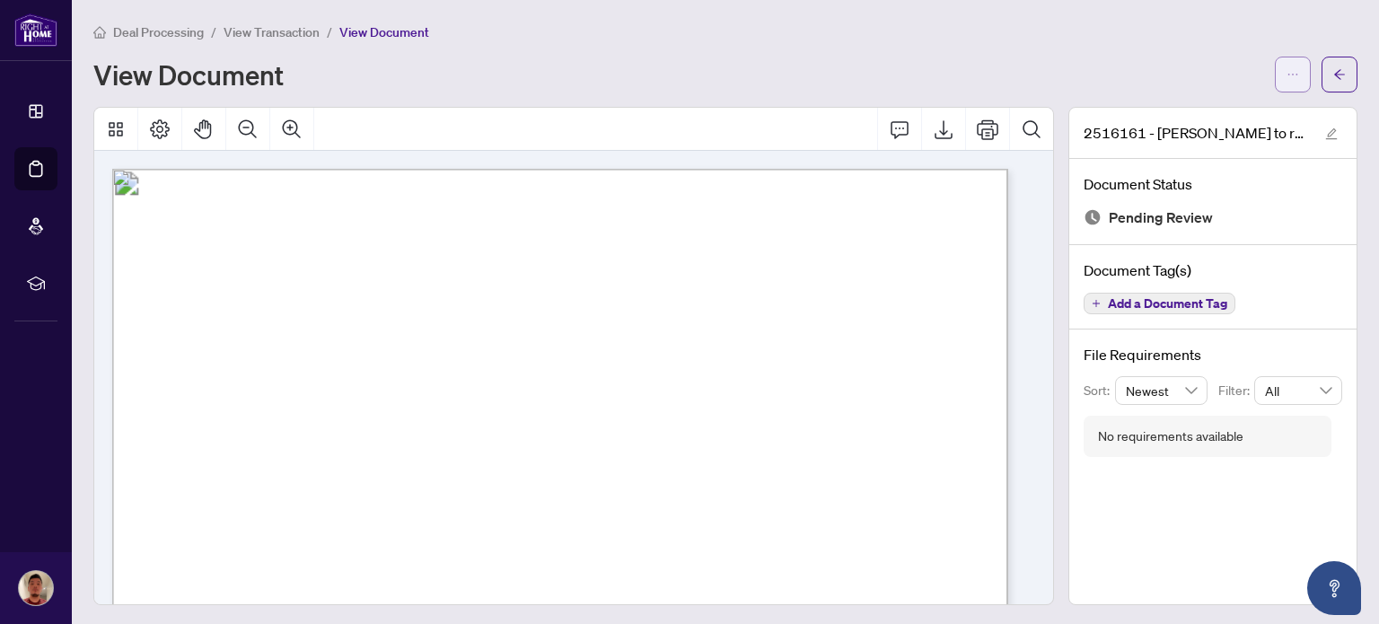
click at [1275, 75] on button "button" at bounding box center [1293, 75] width 36 height 36
click at [1183, 108] on span "Download" at bounding box center [1215, 113] width 136 height 20
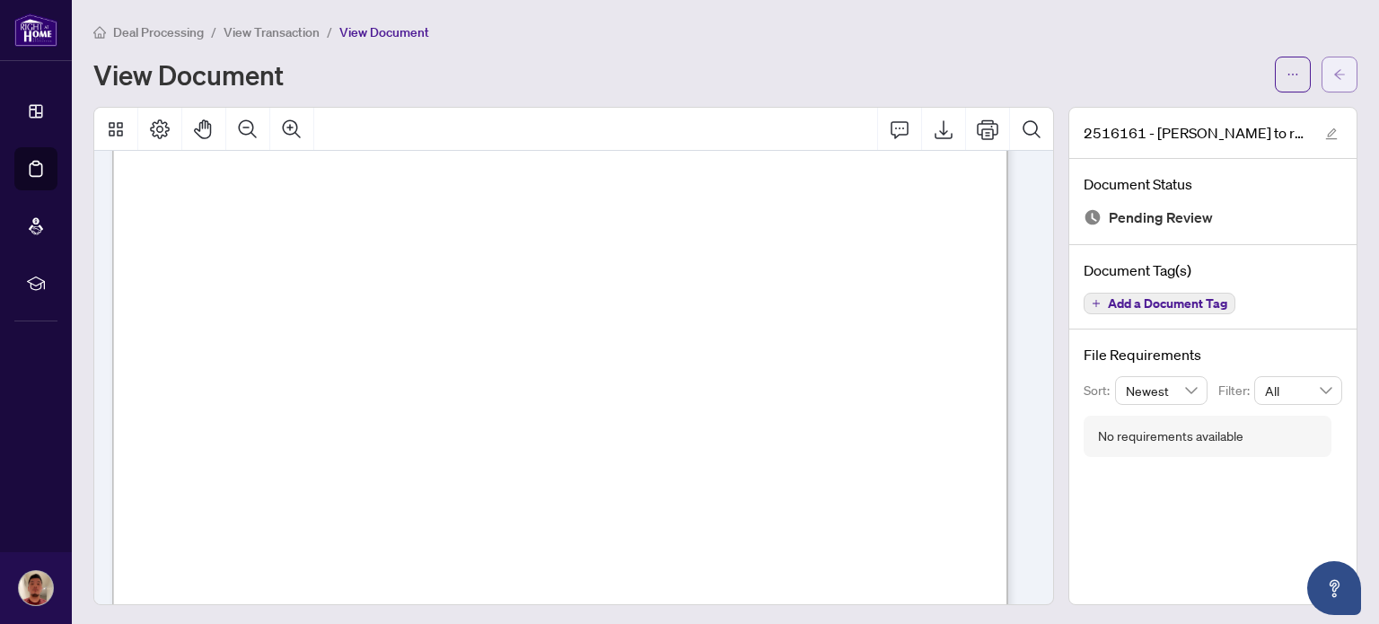
click at [1333, 76] on icon "arrow-left" at bounding box center [1339, 74] width 13 height 13
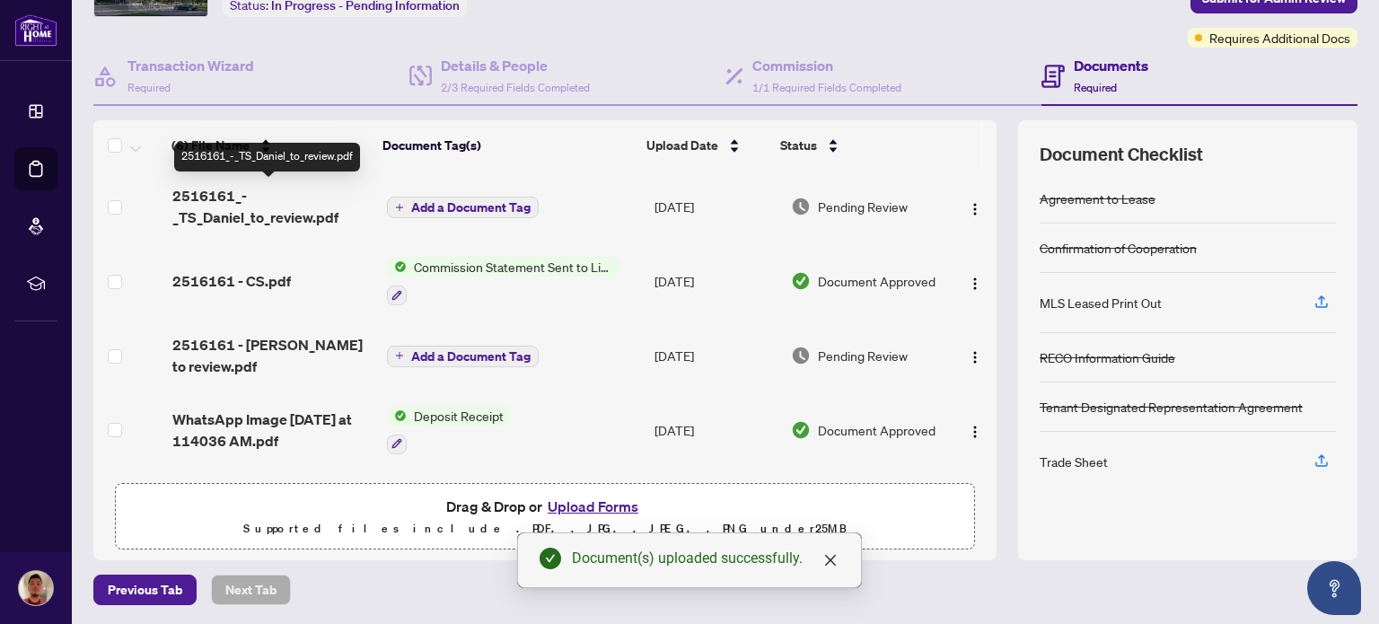
click at [293, 211] on span "2516161_-_TS_Daniel_to_review.pdf" at bounding box center [272, 206] width 200 height 43
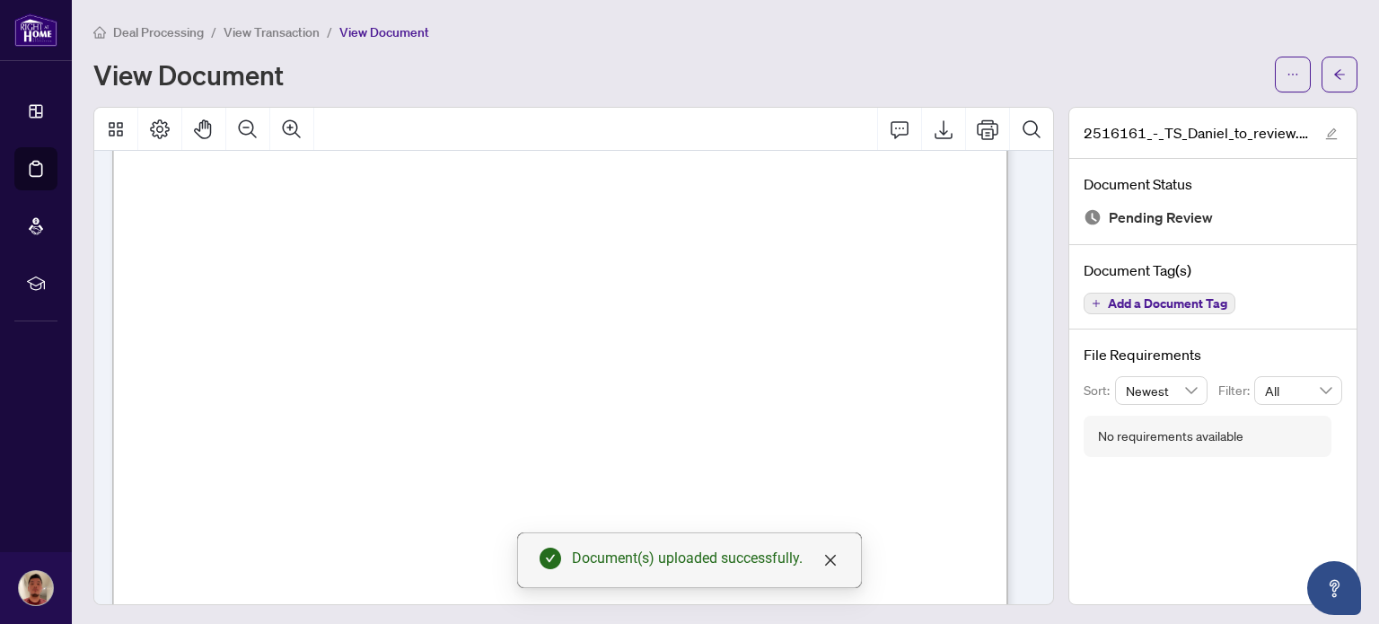
scroll to position [599, 0]
click at [833, 563] on icon "close" at bounding box center [830, 560] width 11 height 11
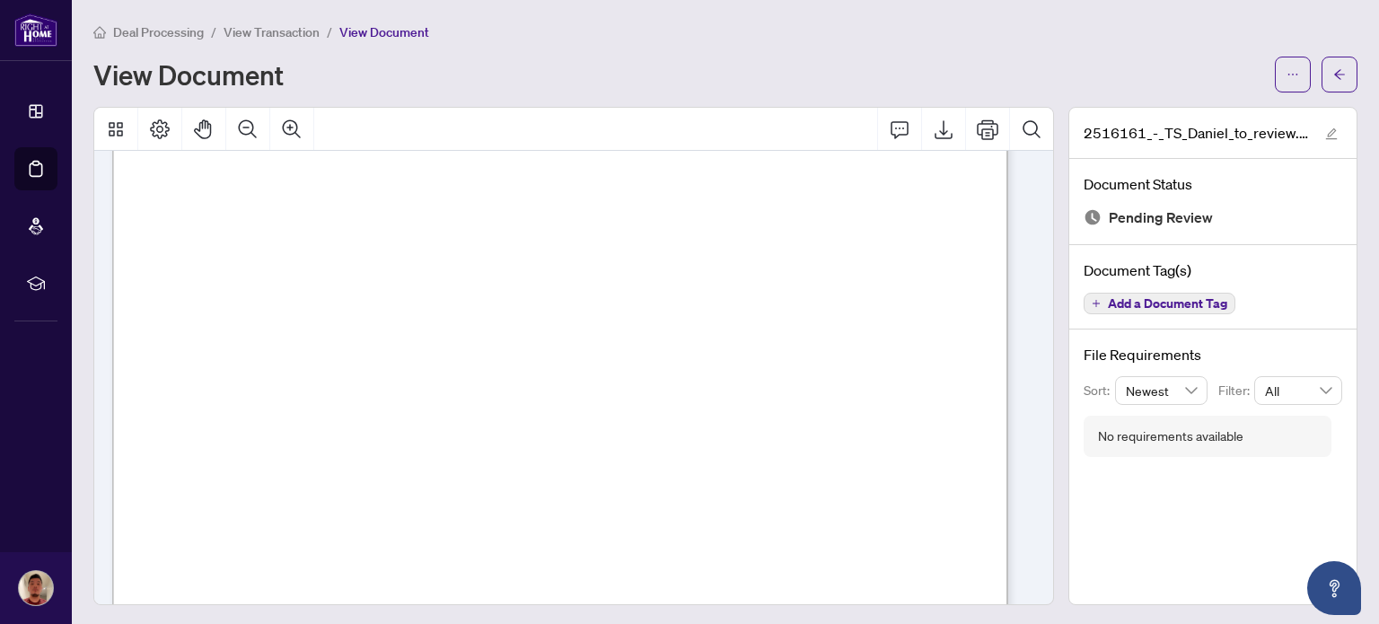
scroll to position [0, 0]
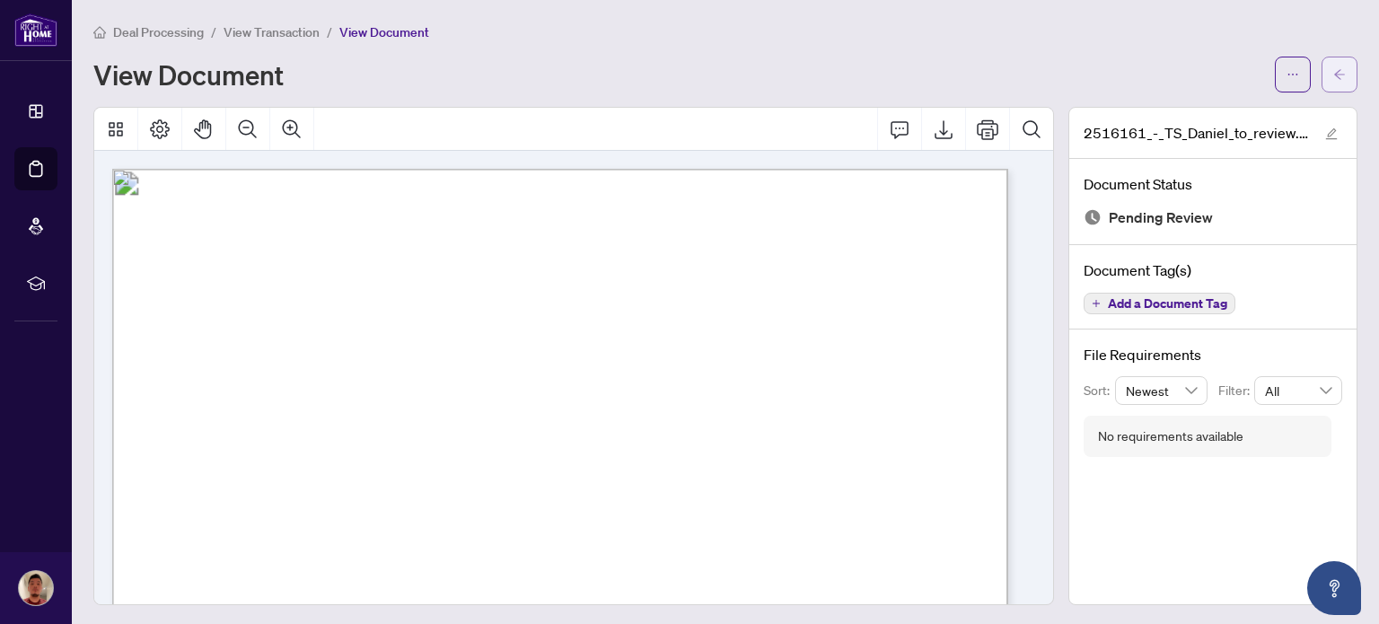
click at [1333, 84] on span "button" at bounding box center [1339, 74] width 13 height 29
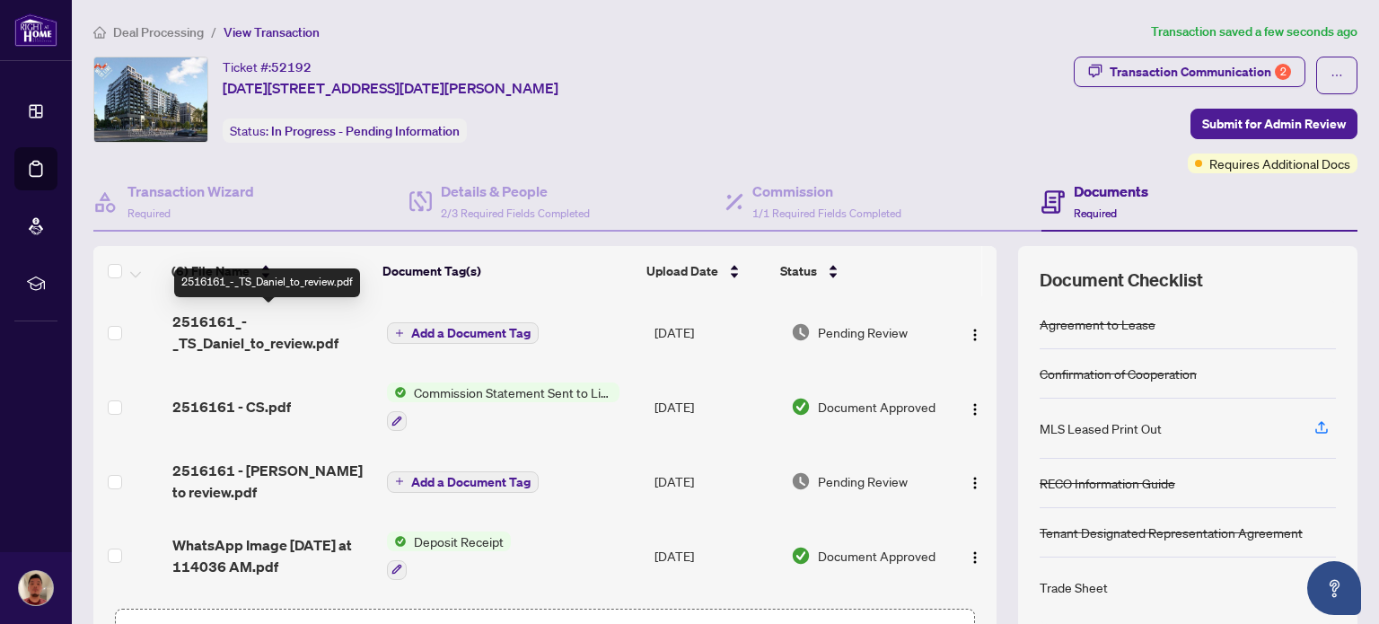
click at [253, 339] on span "2516161_-_TS_Daniel_to_review.pdf" at bounding box center [272, 332] width 200 height 43
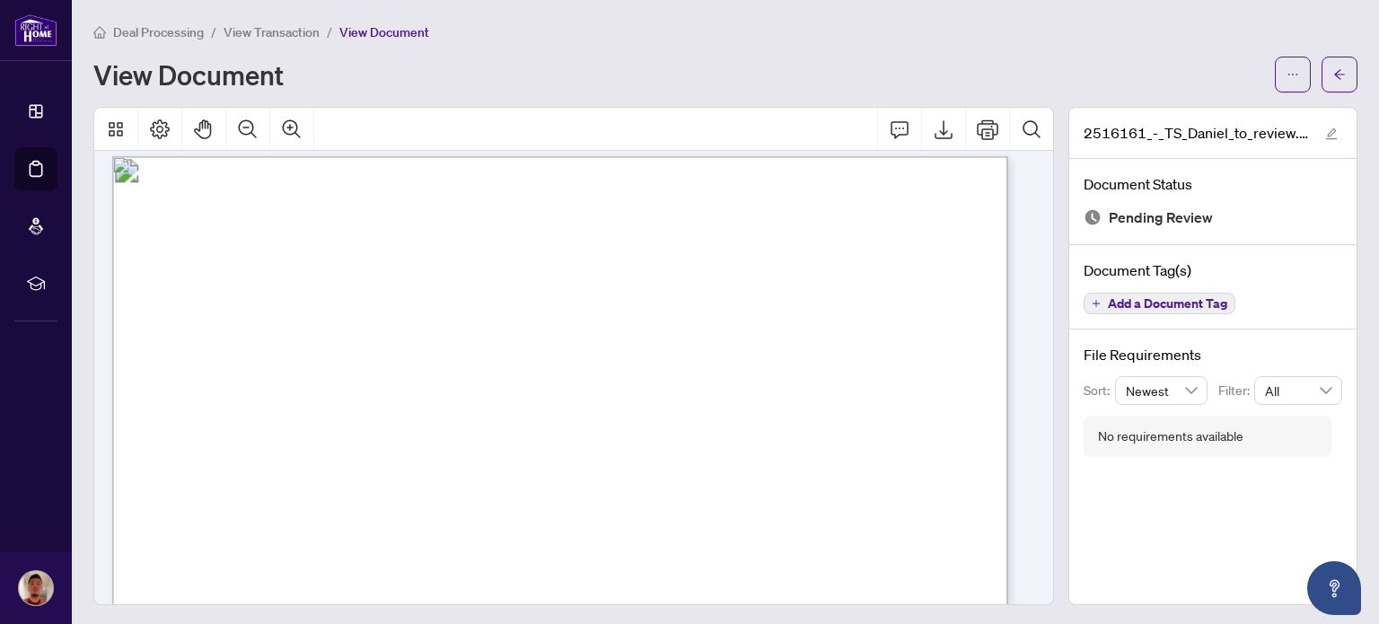
scroll to position [8, 0]
click at [1322, 71] on button "button" at bounding box center [1340, 75] width 36 height 36
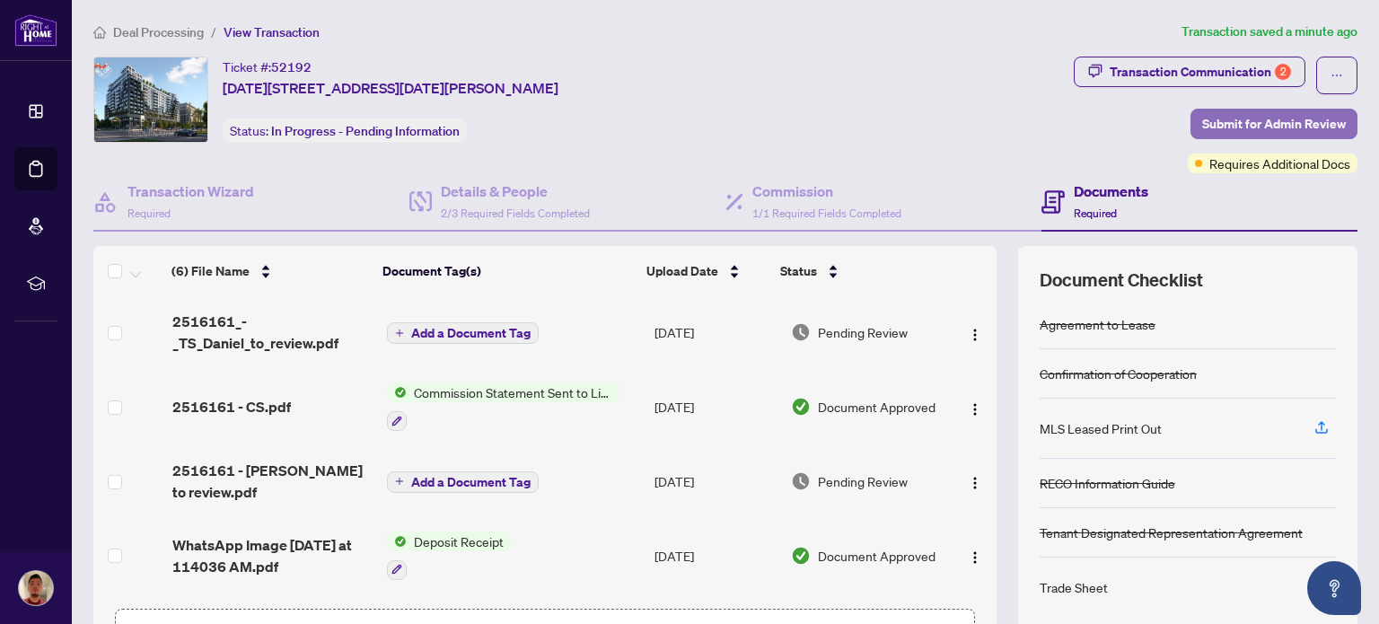
click at [1235, 120] on span "Submit for Admin Review" at bounding box center [1274, 124] width 144 height 29
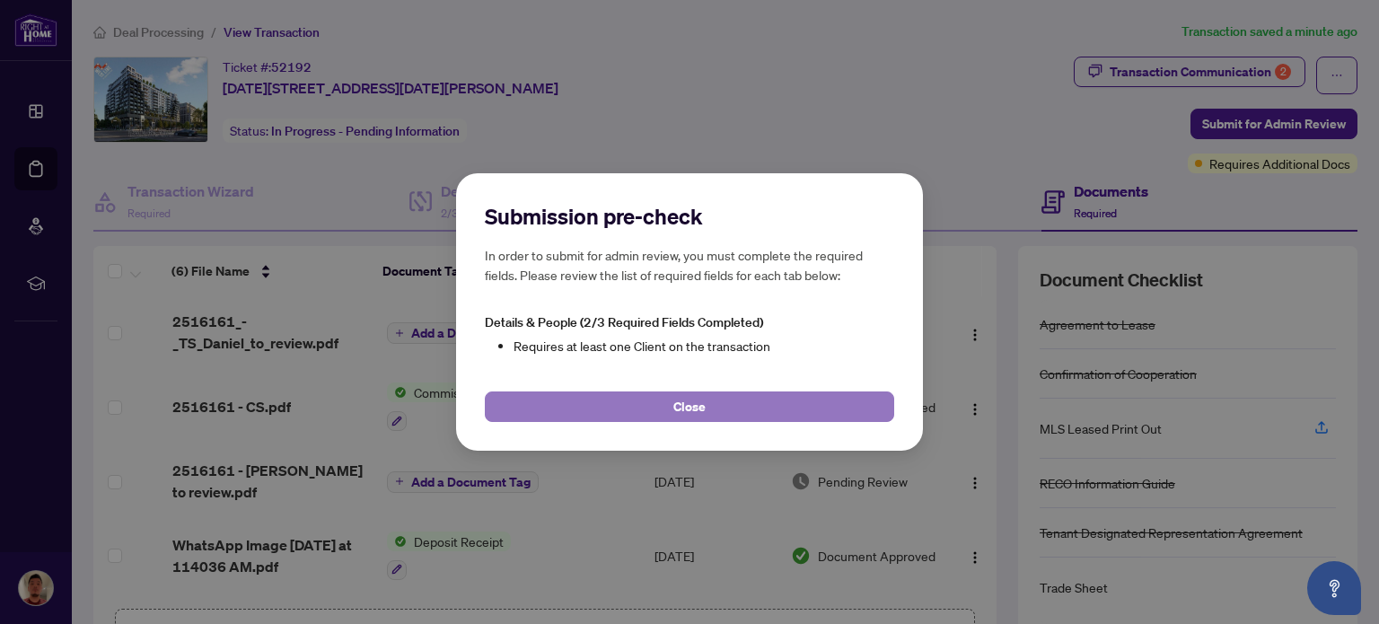
click at [712, 394] on button "Close" at bounding box center [689, 406] width 409 height 31
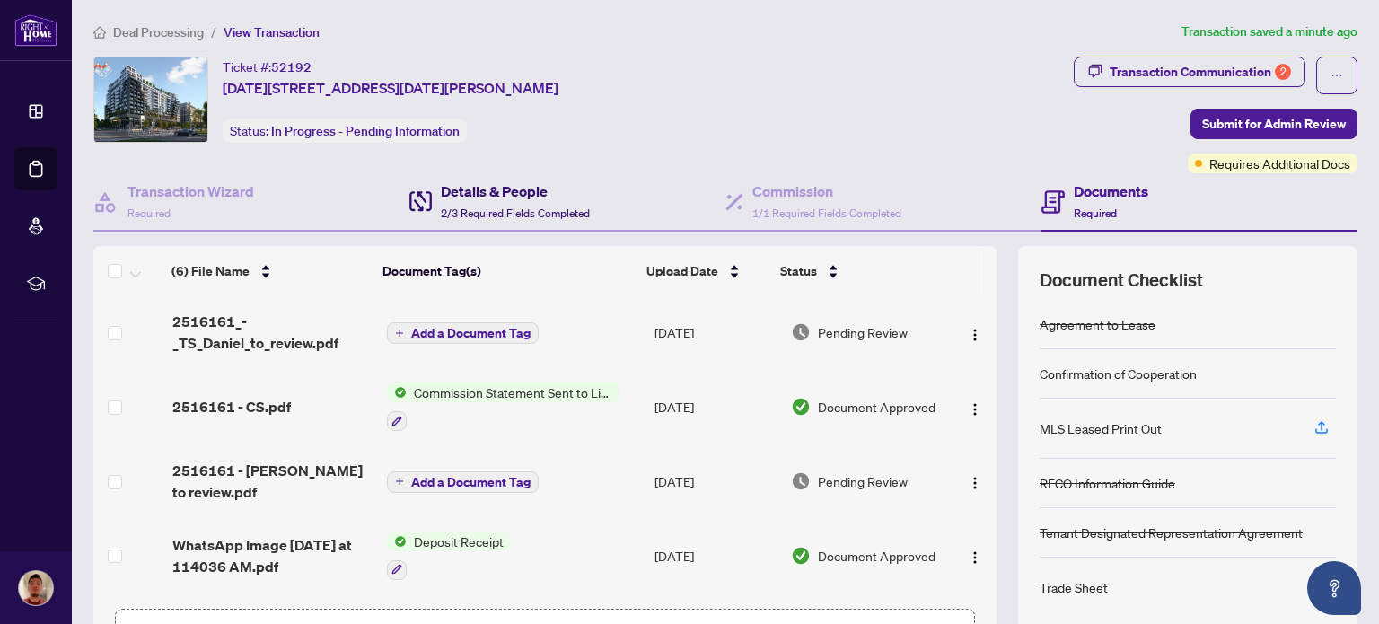
click at [486, 207] on span "2/3 Required Fields Completed" at bounding box center [515, 213] width 149 height 13
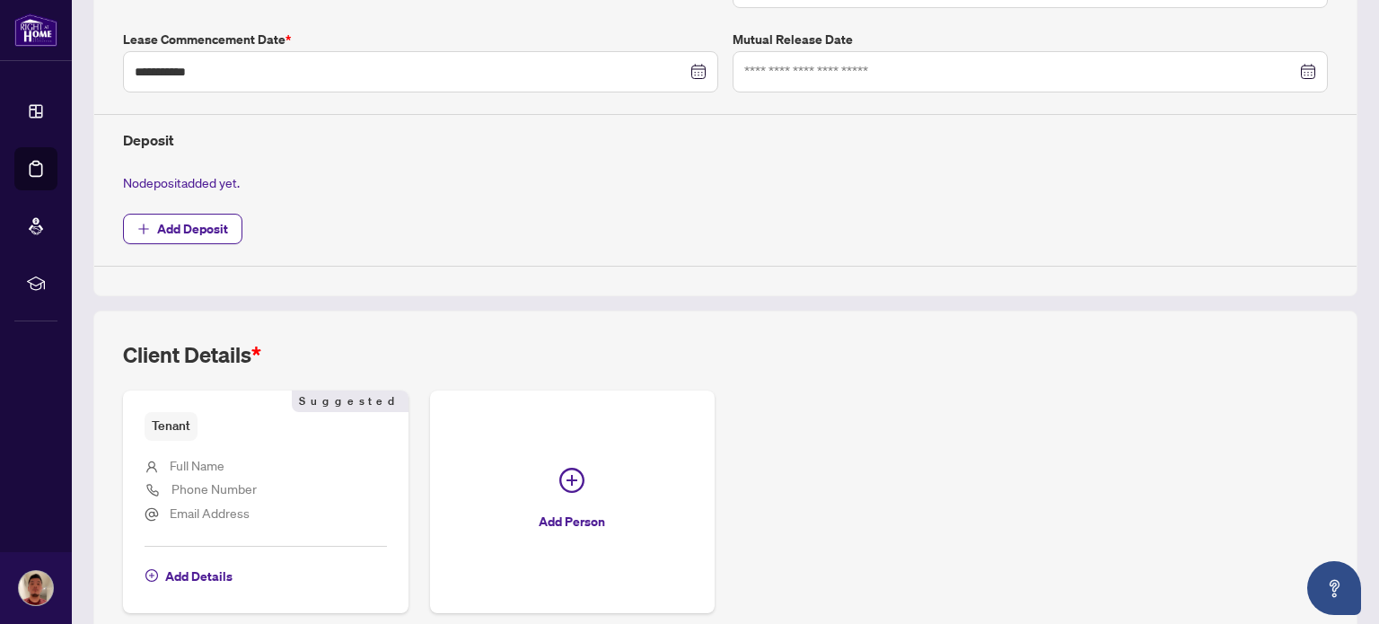
scroll to position [629, 0]
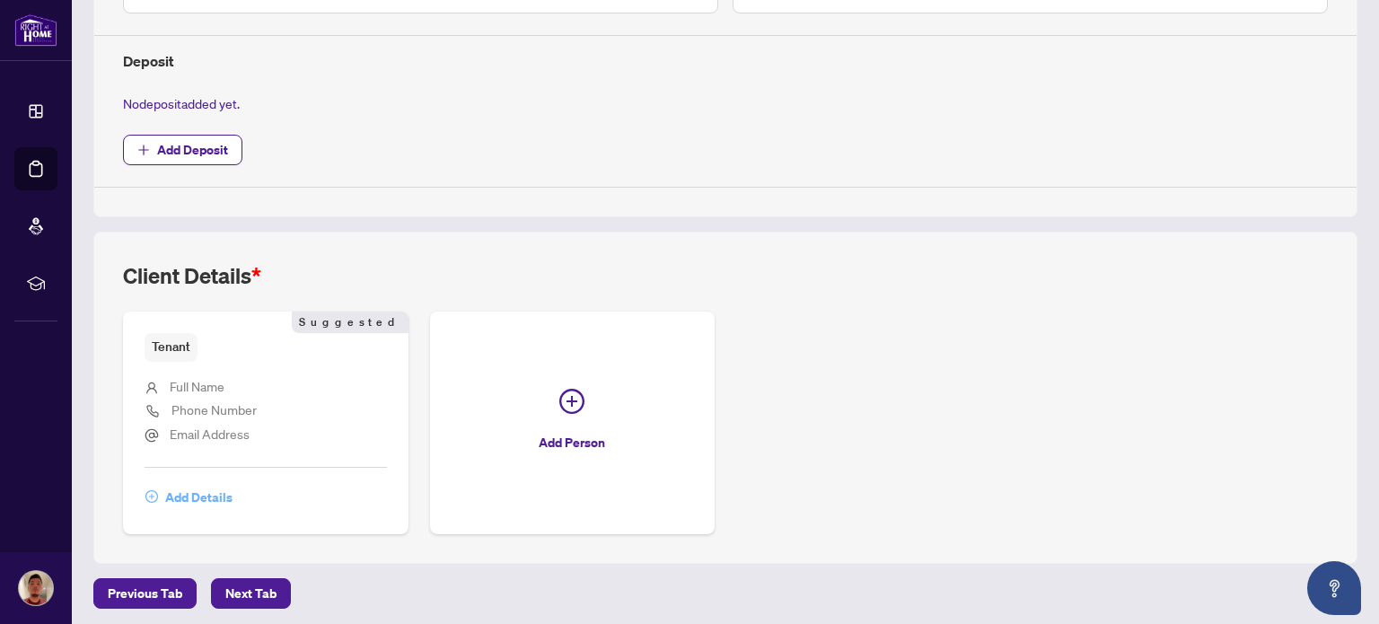
click at [198, 494] on span "Add Details" at bounding box center [198, 497] width 67 height 29
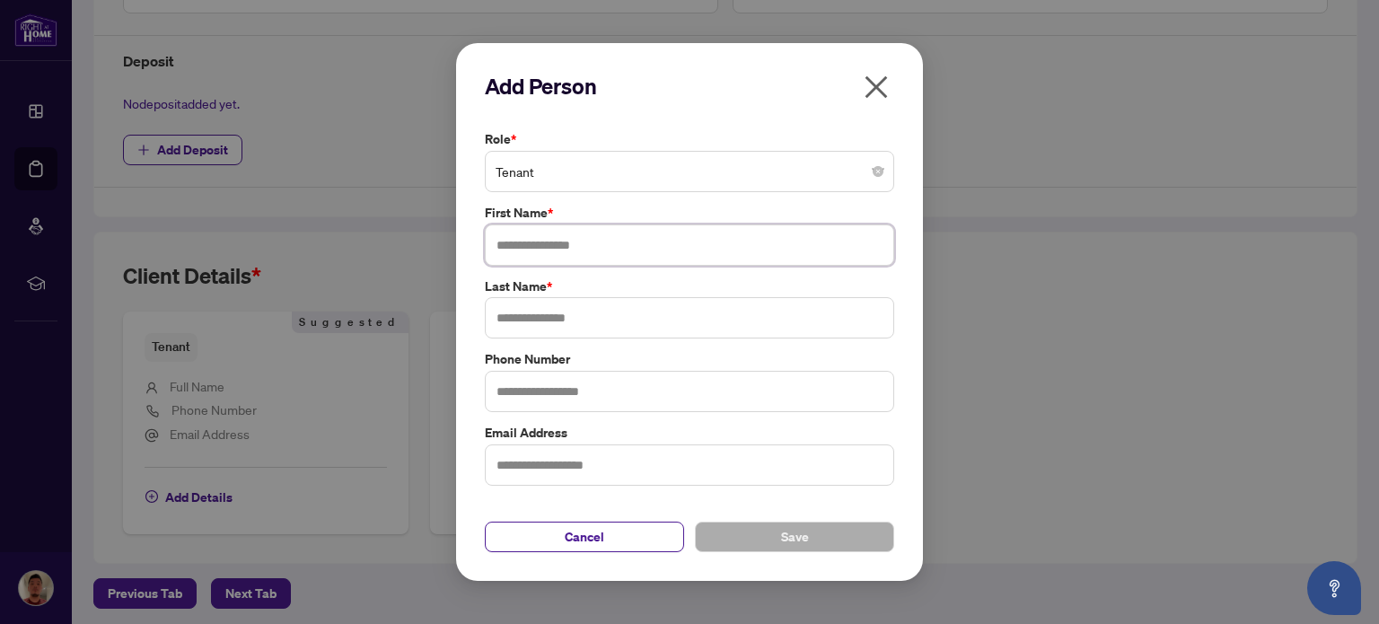
click at [528, 246] on input "text" at bounding box center [689, 244] width 409 height 41
type input "*****"
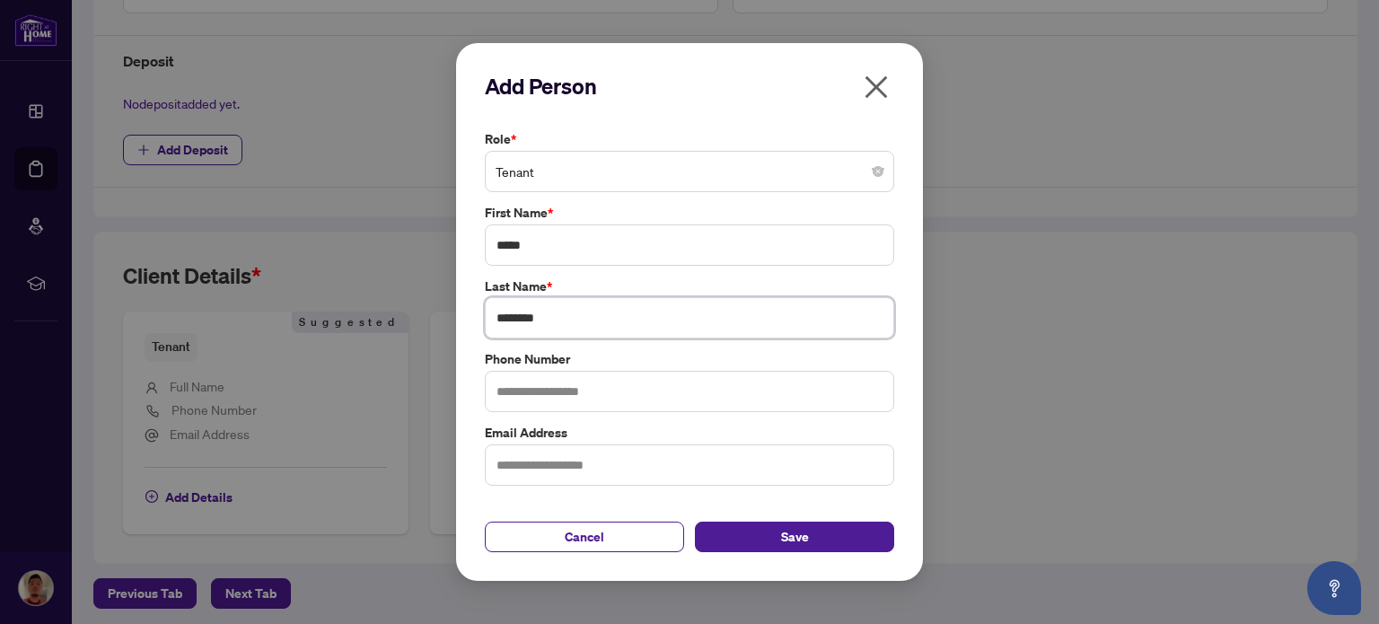
type input "********"
click at [469, 294] on div "Add Person Role * Tenant First Name * ***** Last Name * ******** Phone Number E…" at bounding box center [689, 312] width 467 height 539
click at [755, 523] on button "Save" at bounding box center [794, 537] width 199 height 31
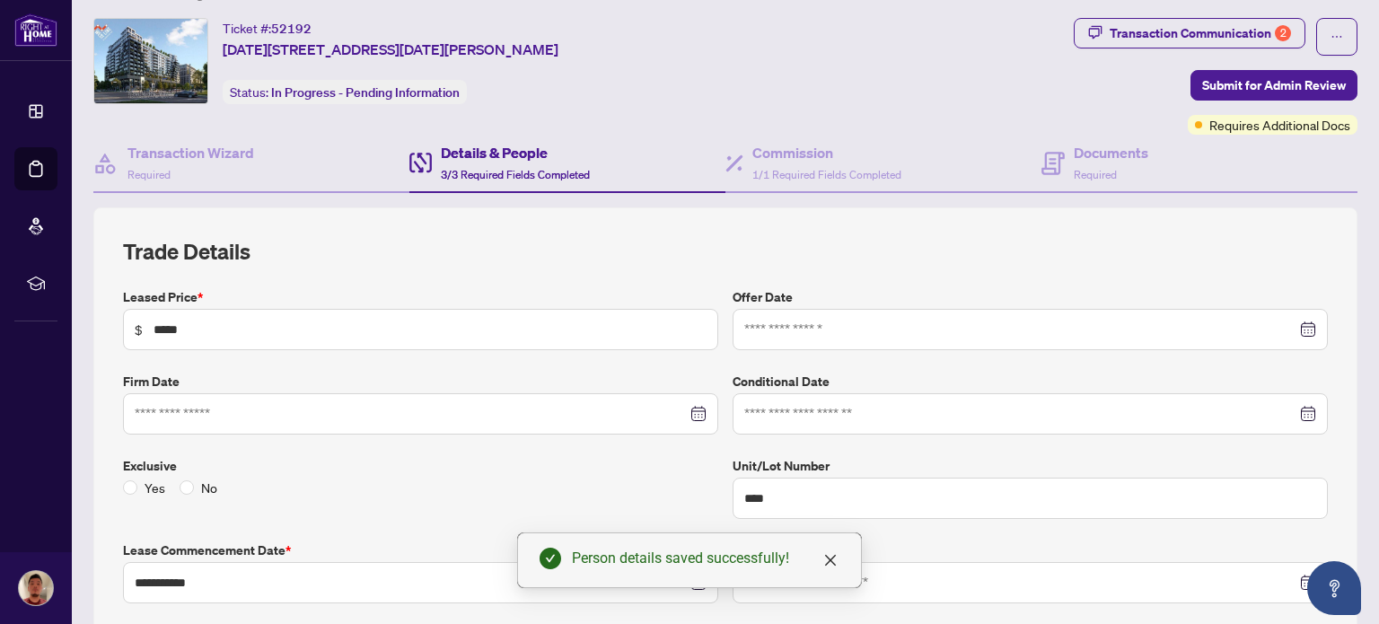
scroll to position [0, 0]
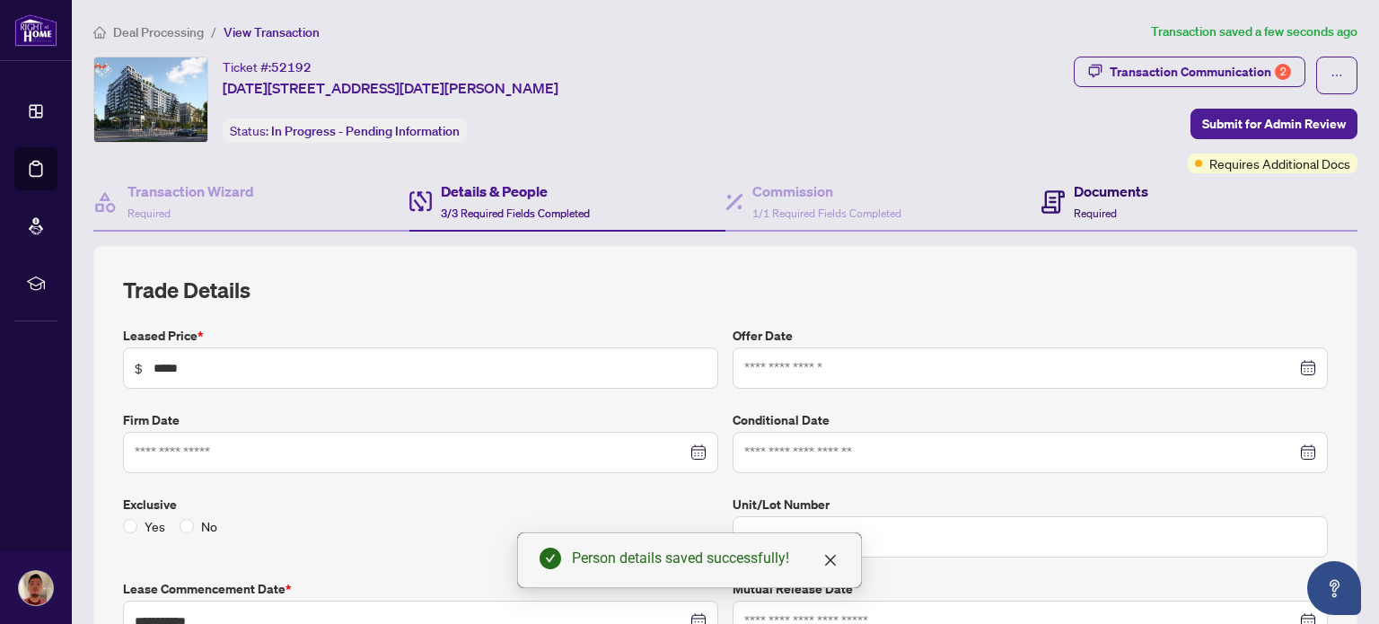
click at [1088, 207] on span "Required" at bounding box center [1095, 213] width 43 height 13
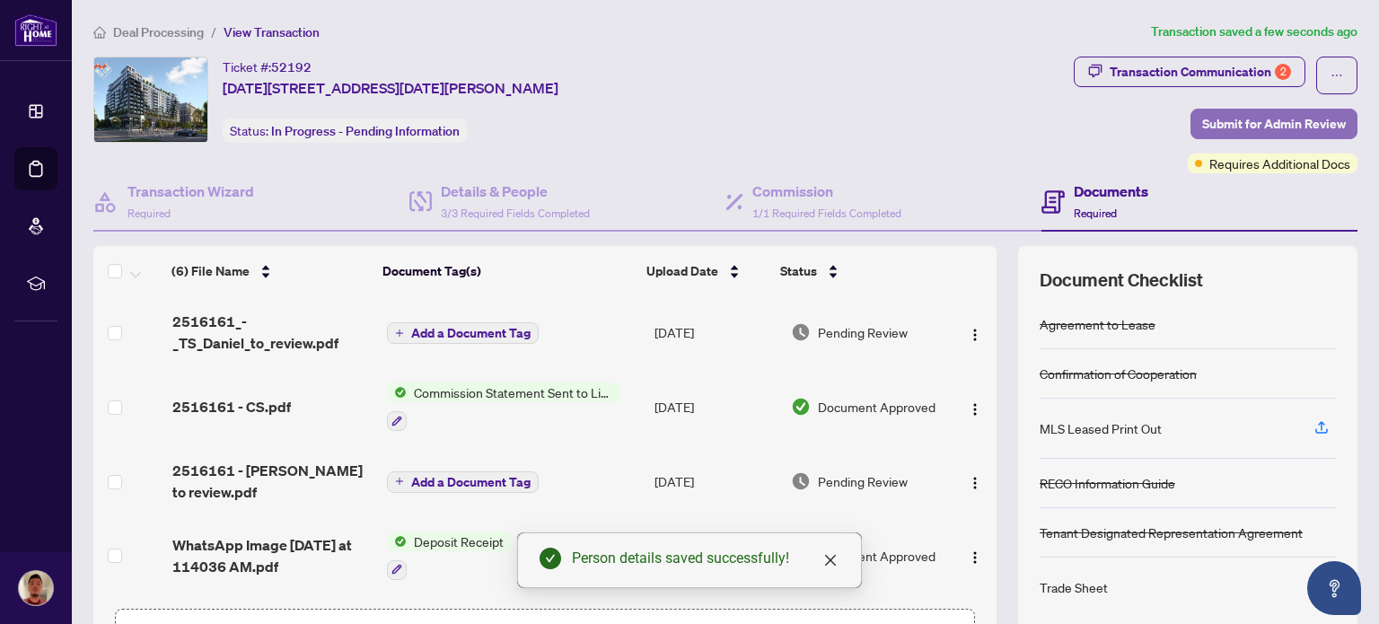
click at [1209, 128] on span "Submit for Admin Review" at bounding box center [1274, 124] width 144 height 29
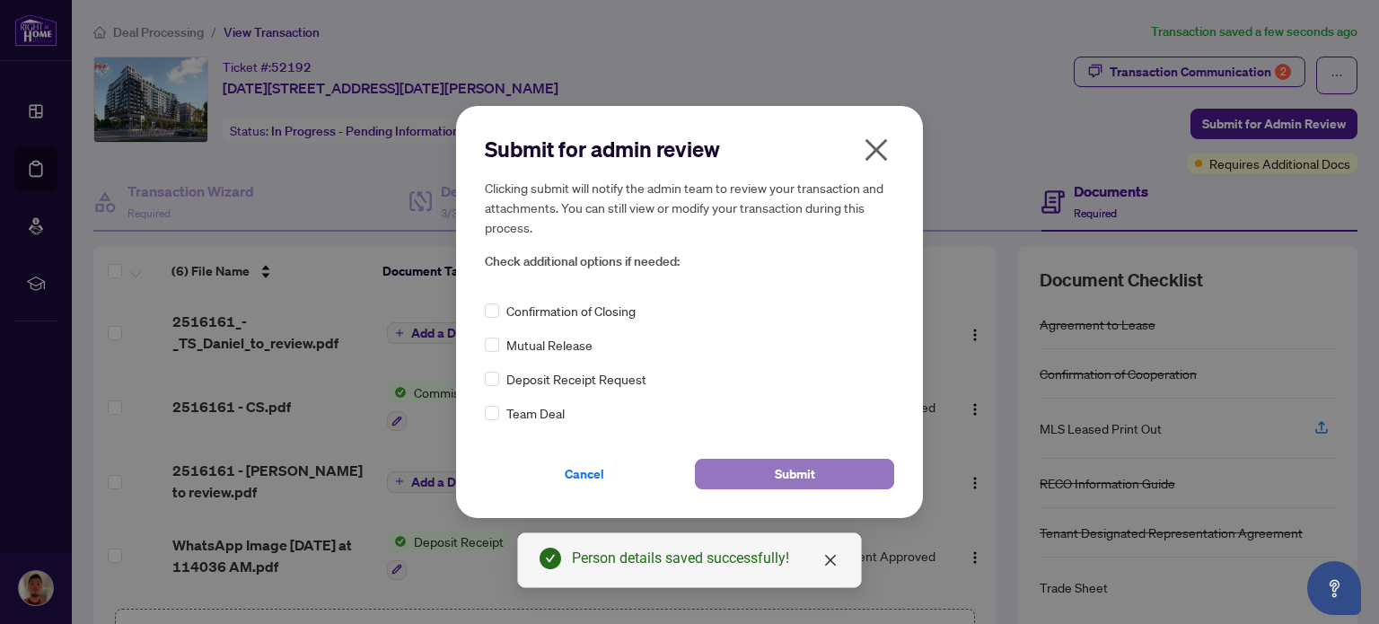
click at [777, 474] on span "Submit" at bounding box center [795, 474] width 40 height 29
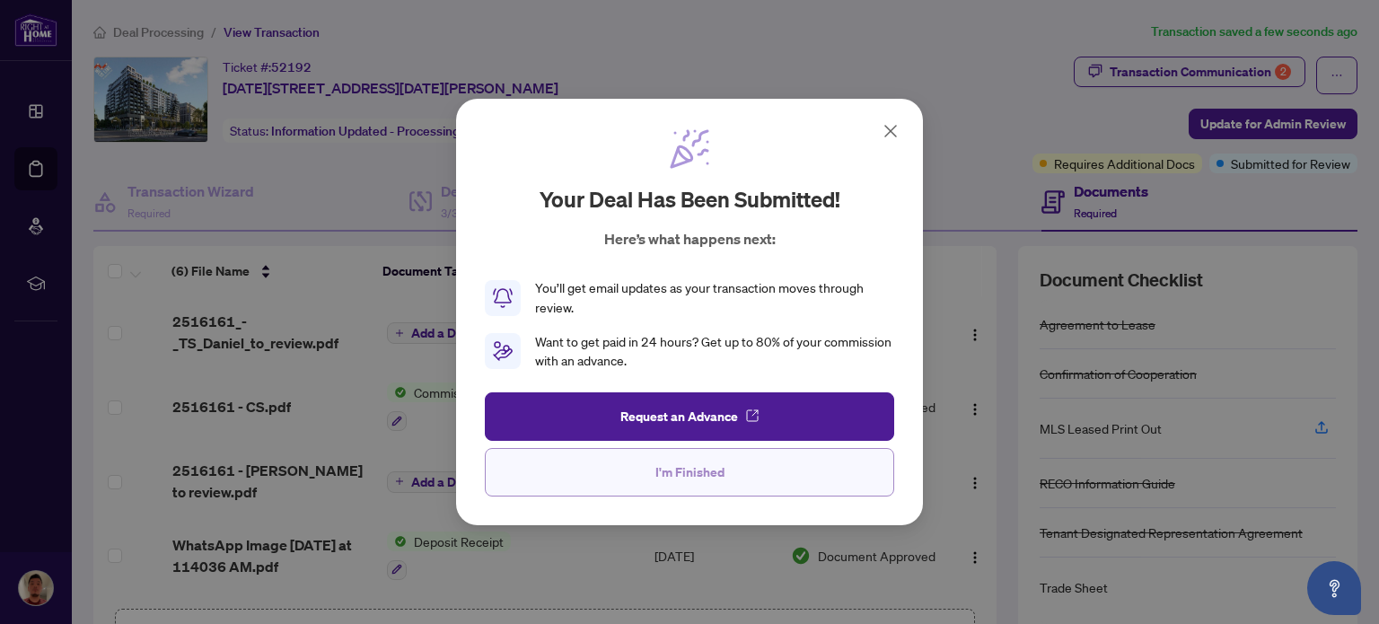
click at [679, 477] on span "I'm Finished" at bounding box center [689, 472] width 69 height 29
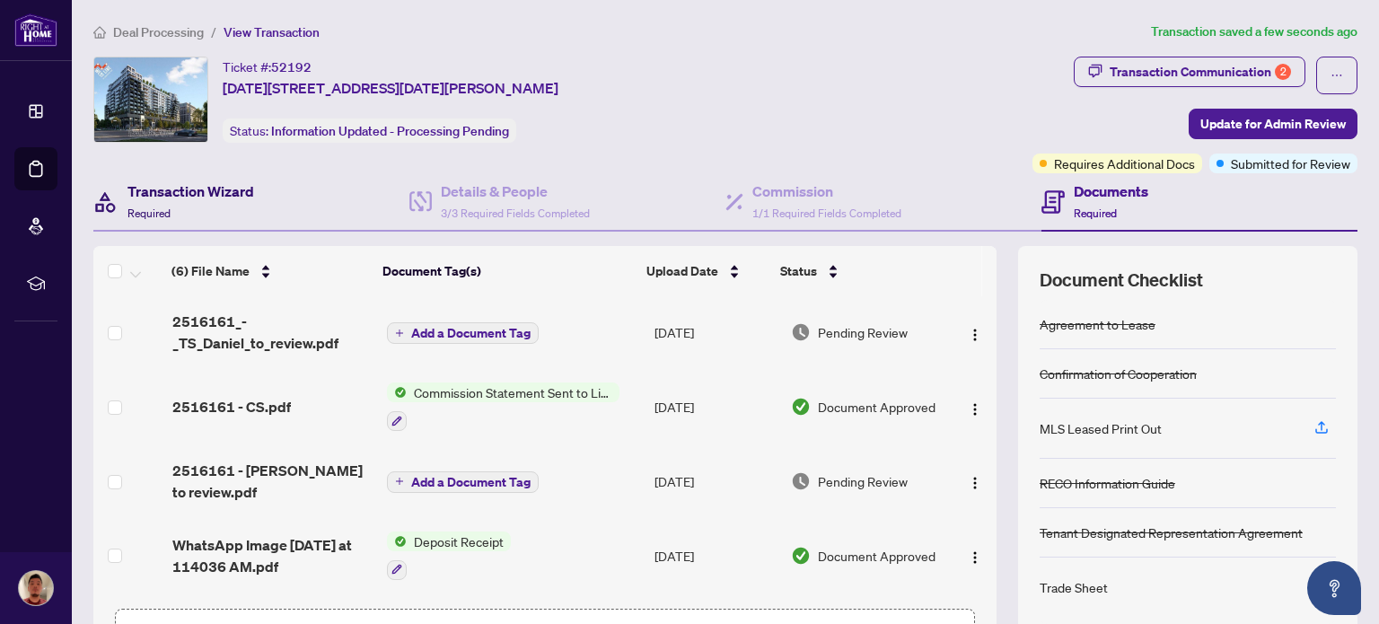
click at [233, 212] on div "Transaction Wizard Required" at bounding box center [191, 201] width 127 height 42
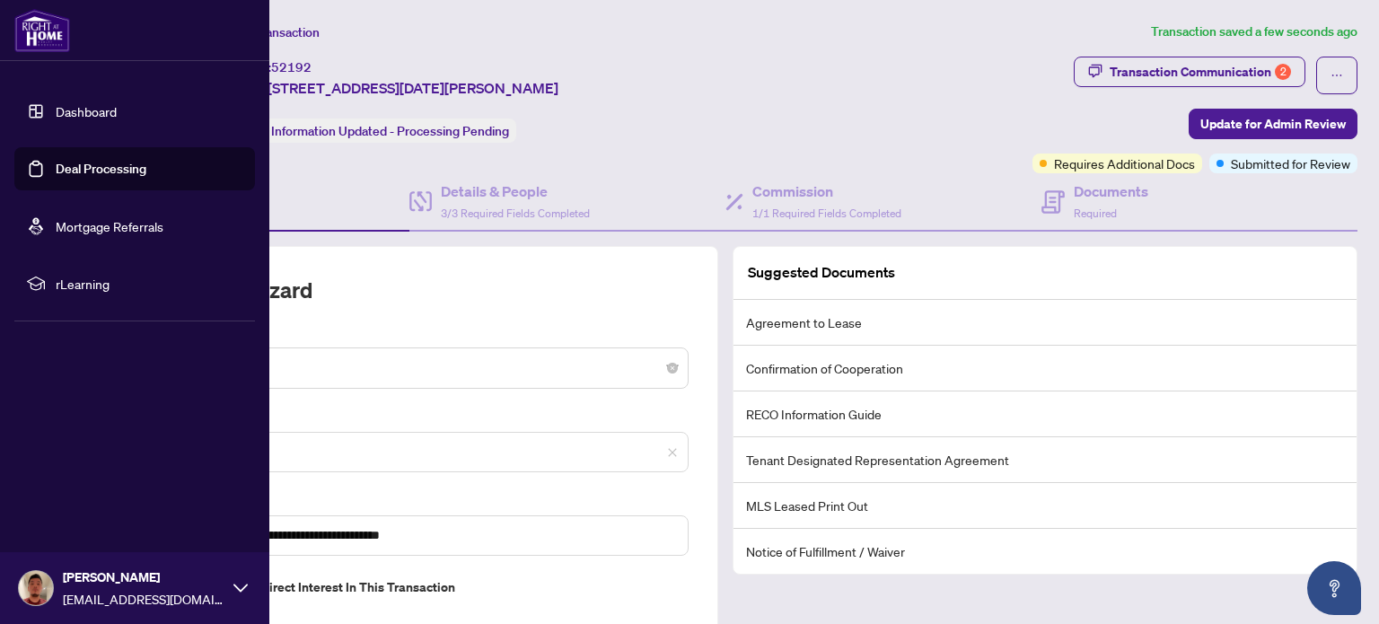
click at [56, 109] on link "Dashboard" at bounding box center [86, 111] width 61 height 16
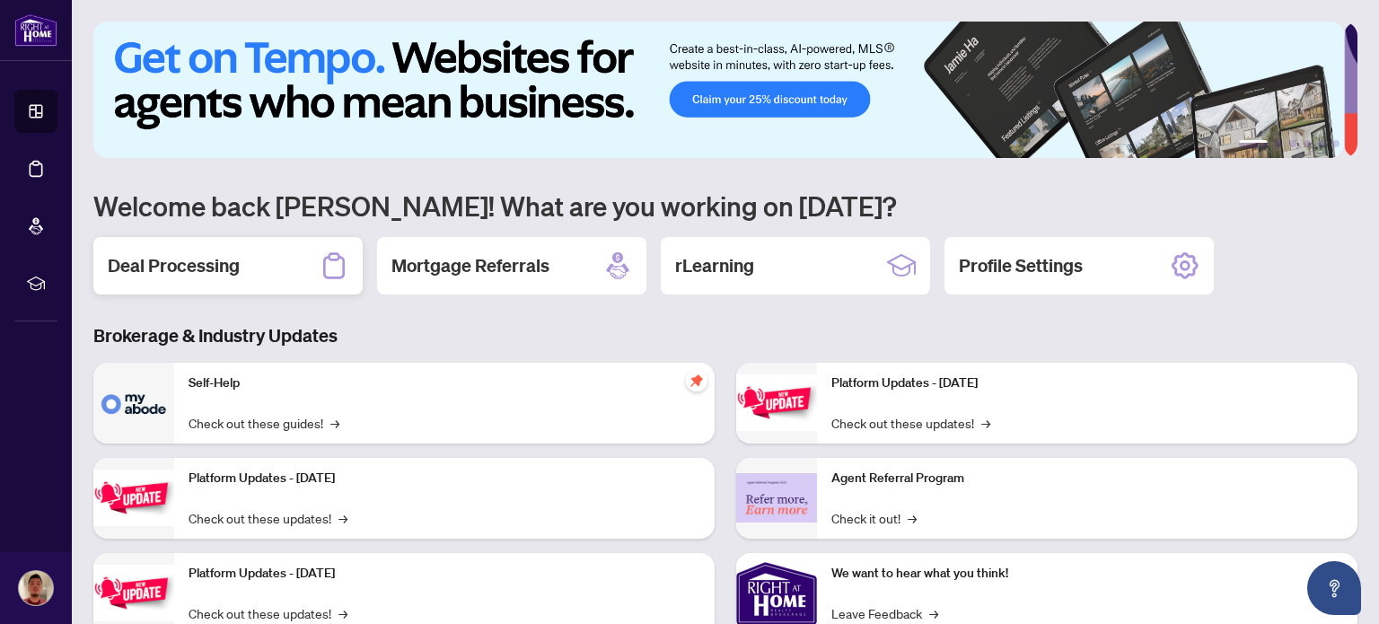
click at [228, 268] on h2 "Deal Processing" at bounding box center [174, 265] width 132 height 25
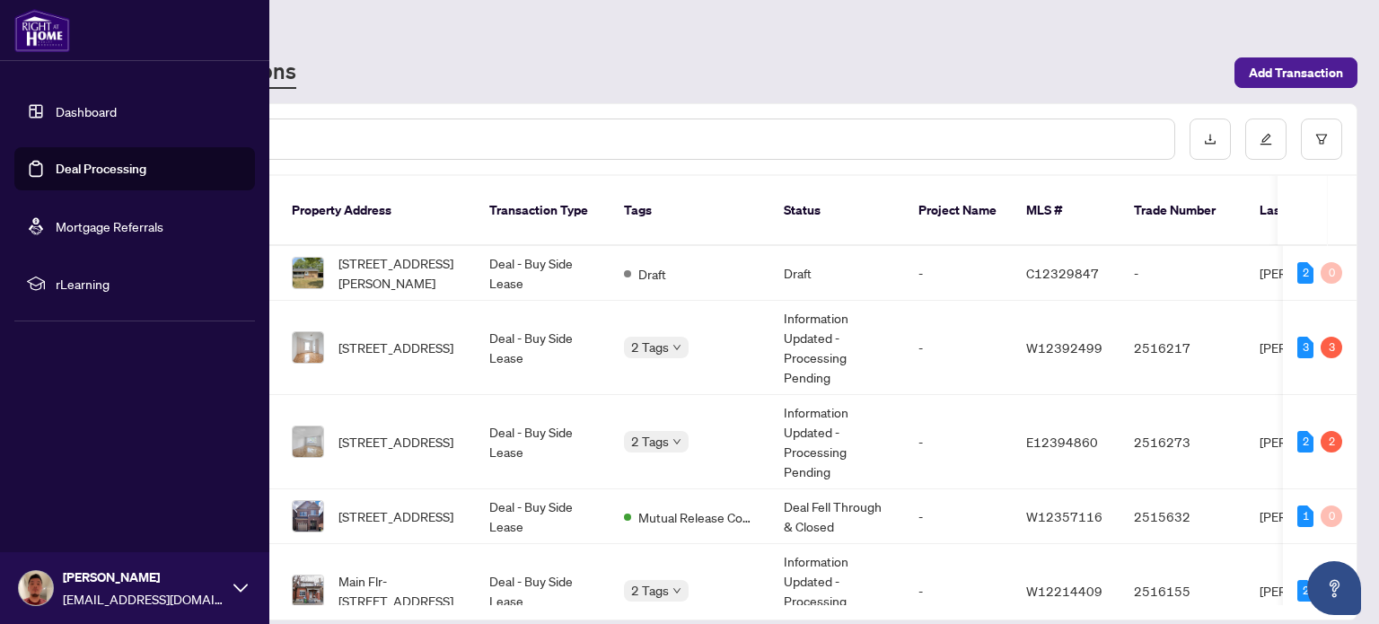
click at [56, 110] on link "Dashboard" at bounding box center [86, 111] width 61 height 16
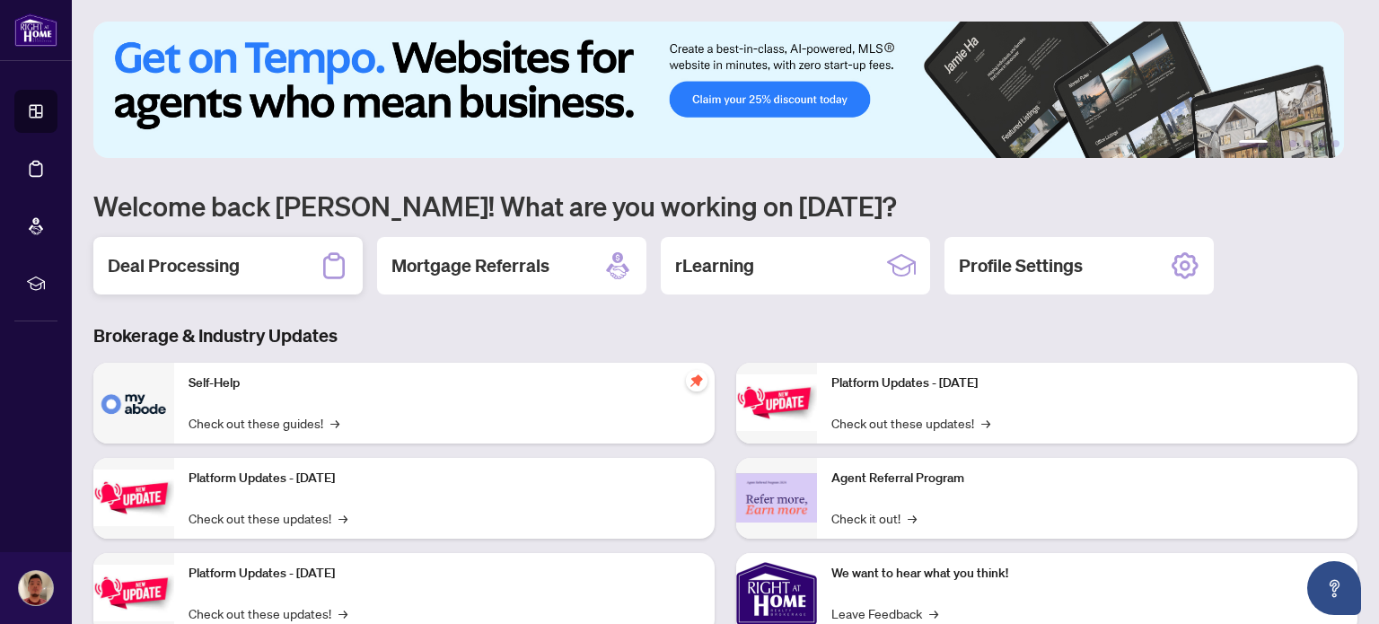
click at [206, 265] on h2 "Deal Processing" at bounding box center [174, 265] width 132 height 25
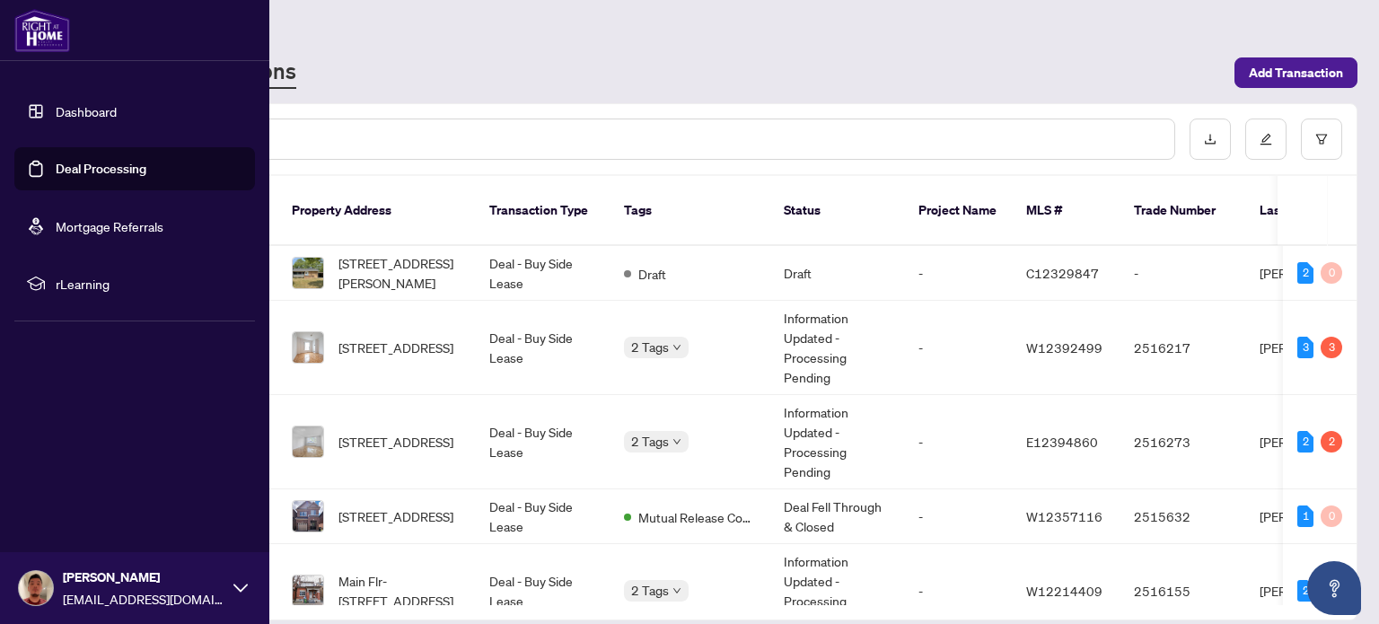
click at [56, 111] on link "Dashboard" at bounding box center [86, 111] width 61 height 16
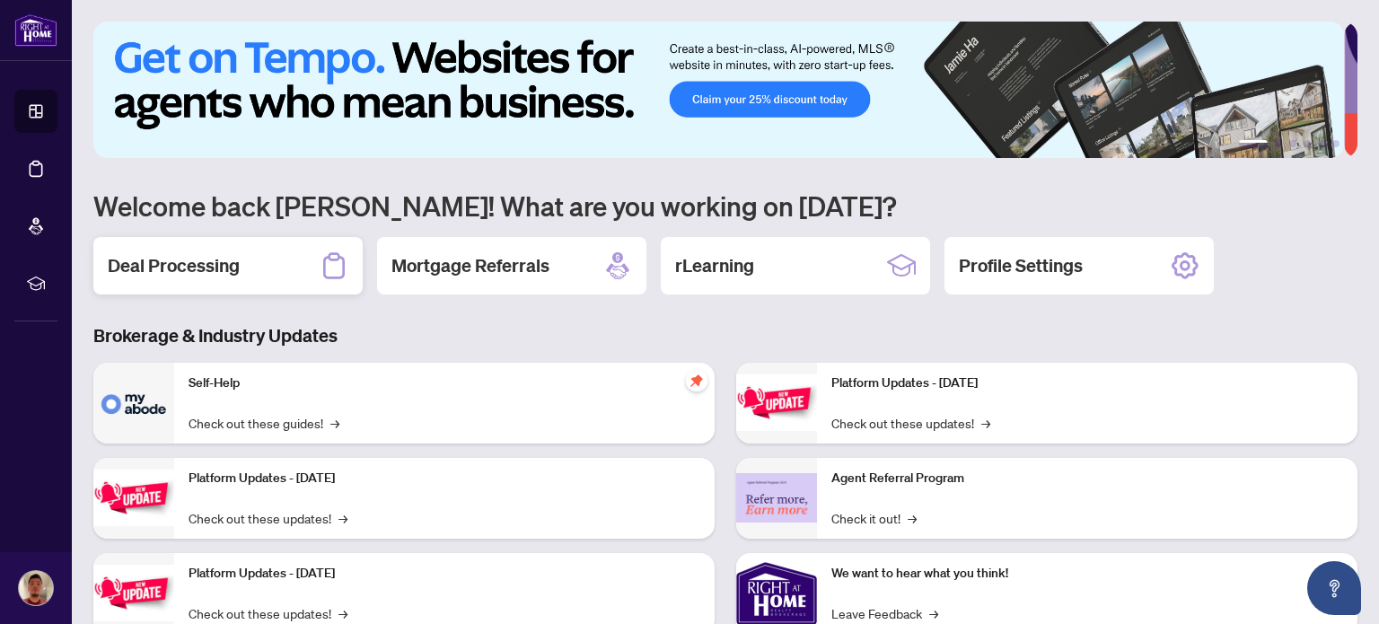
click at [275, 261] on div "Deal Processing" at bounding box center [227, 265] width 269 height 57
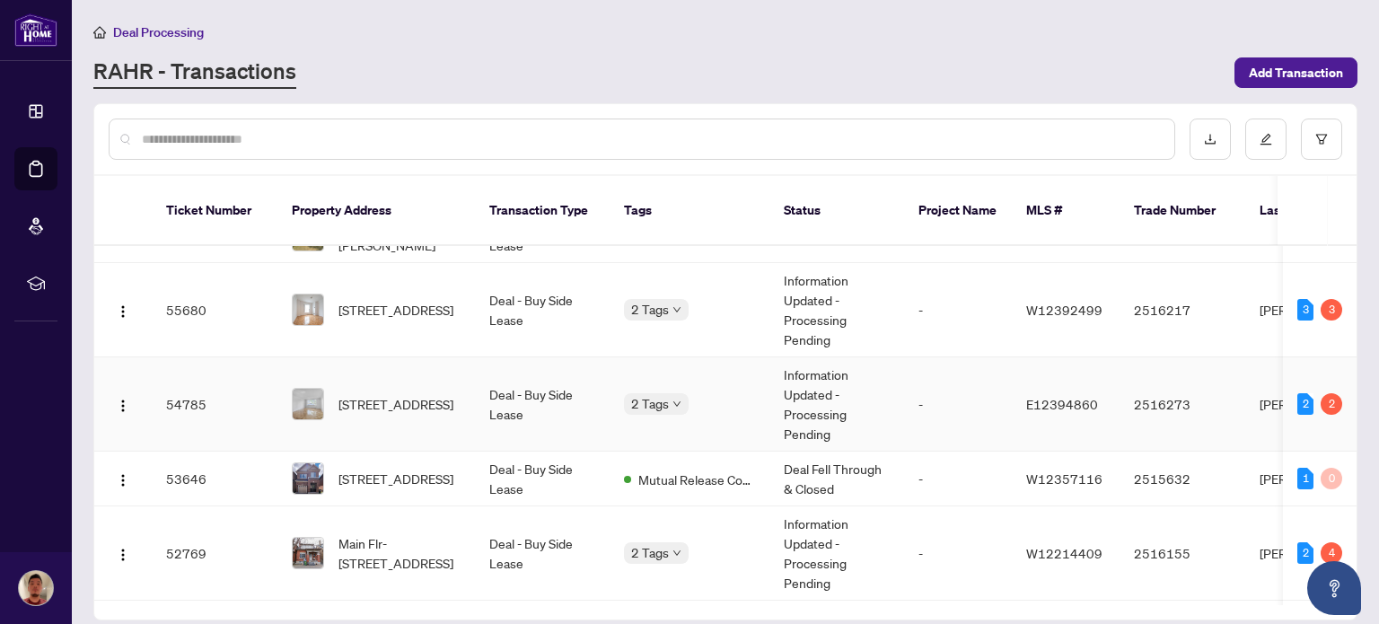
scroll to position [40, 0]
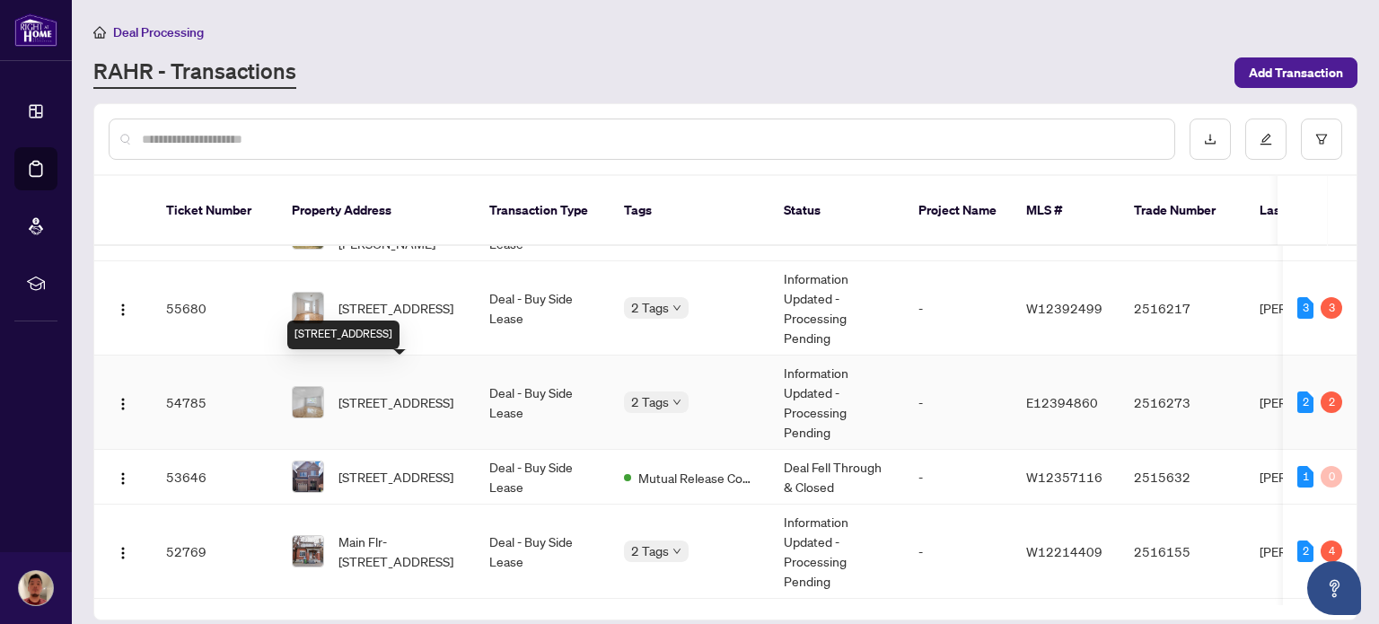
click at [397, 392] on span "[STREET_ADDRESS]" at bounding box center [396, 402] width 115 height 20
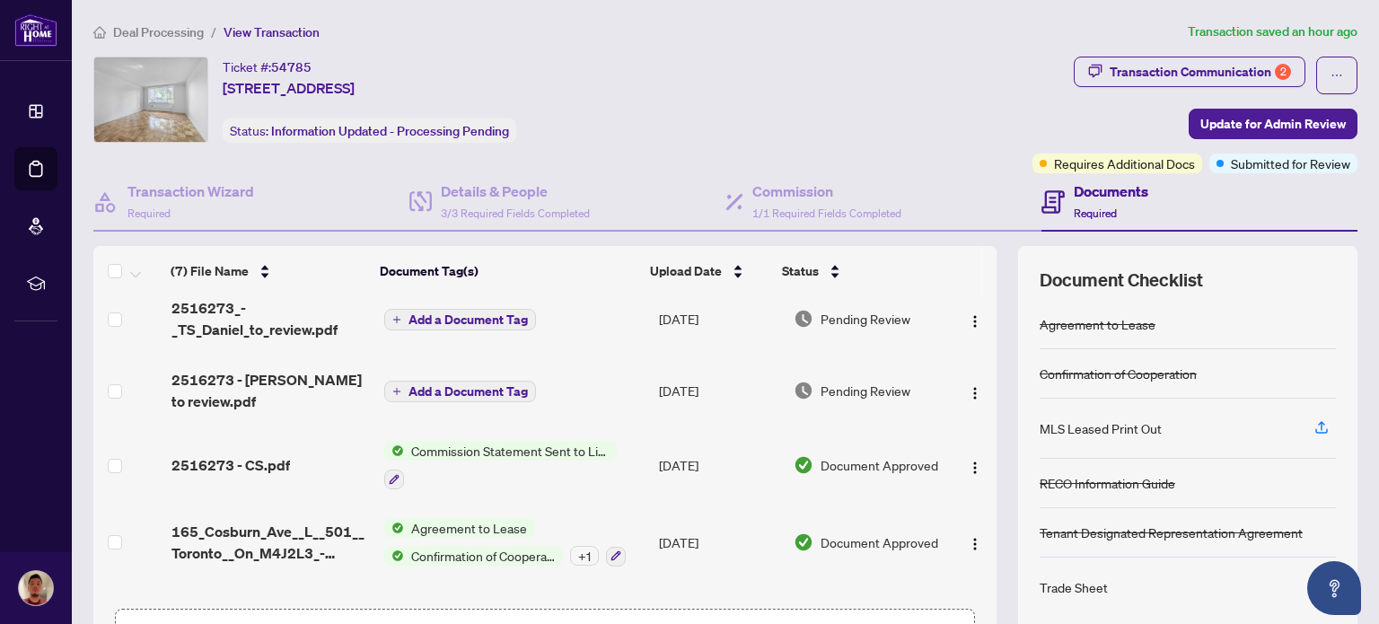
scroll to position [11, 0]
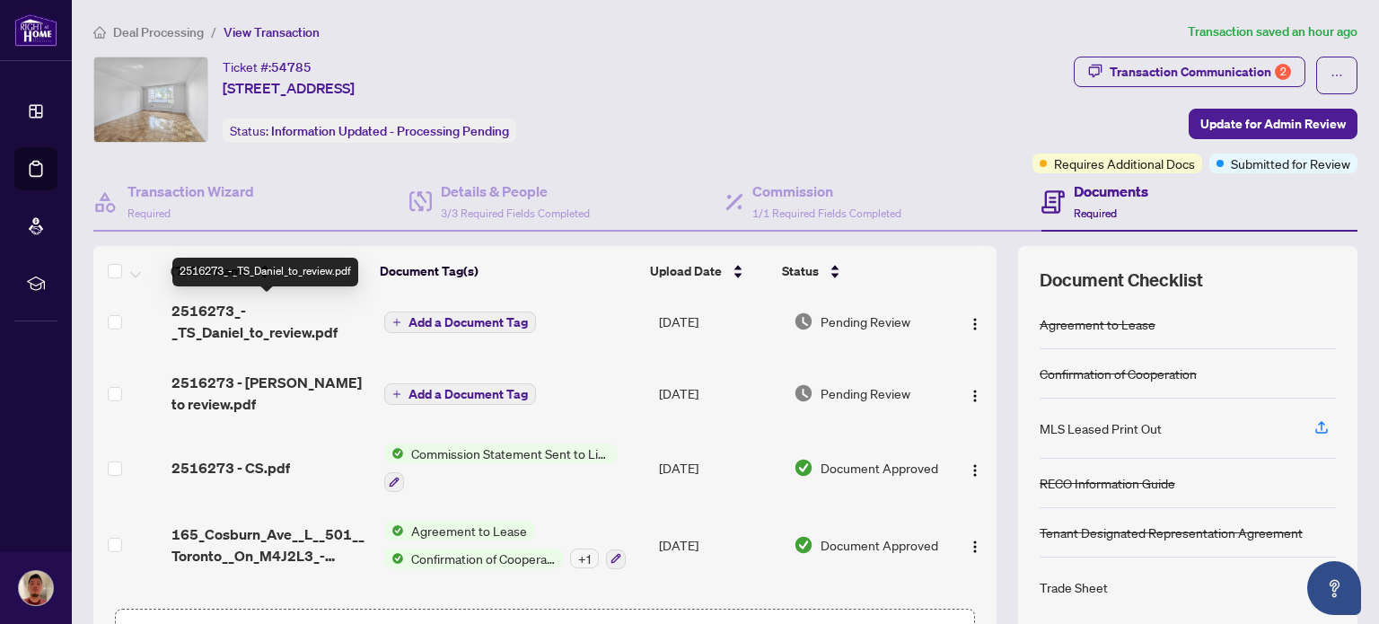
click at [303, 322] on span "2516273_-_TS_Daniel_to_review.pdf" at bounding box center [270, 321] width 198 height 43
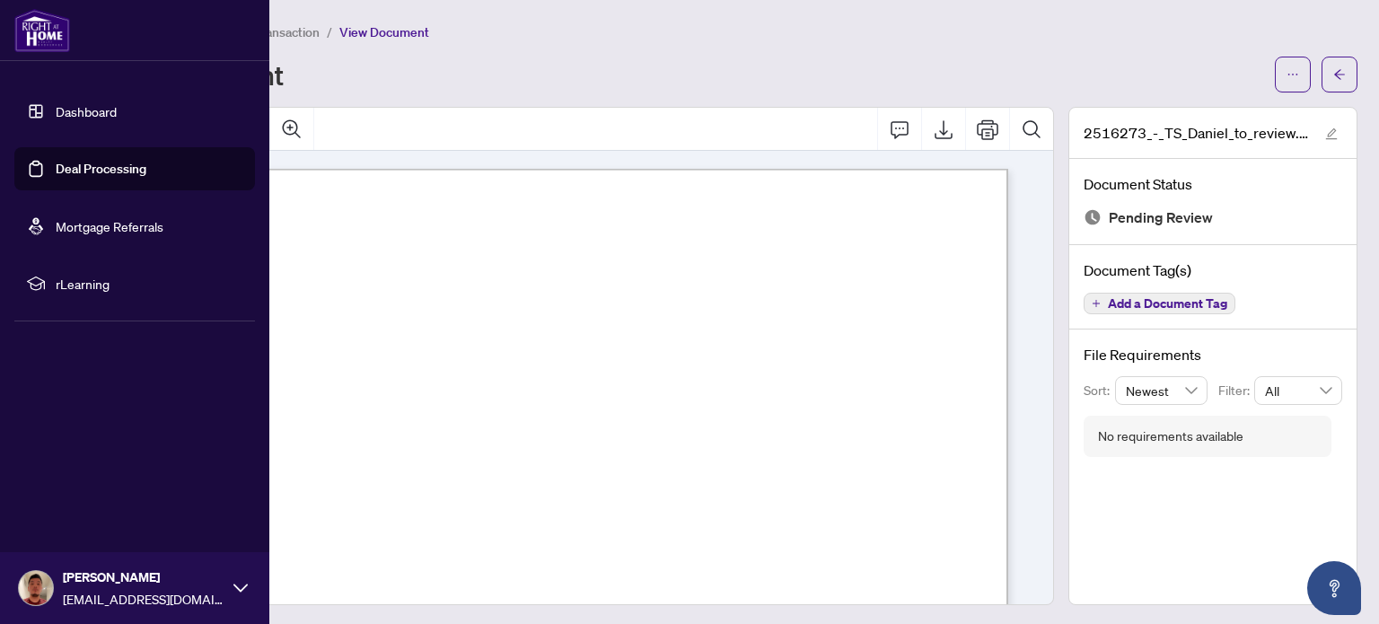
click at [56, 107] on link "Dashboard" at bounding box center [86, 111] width 61 height 16
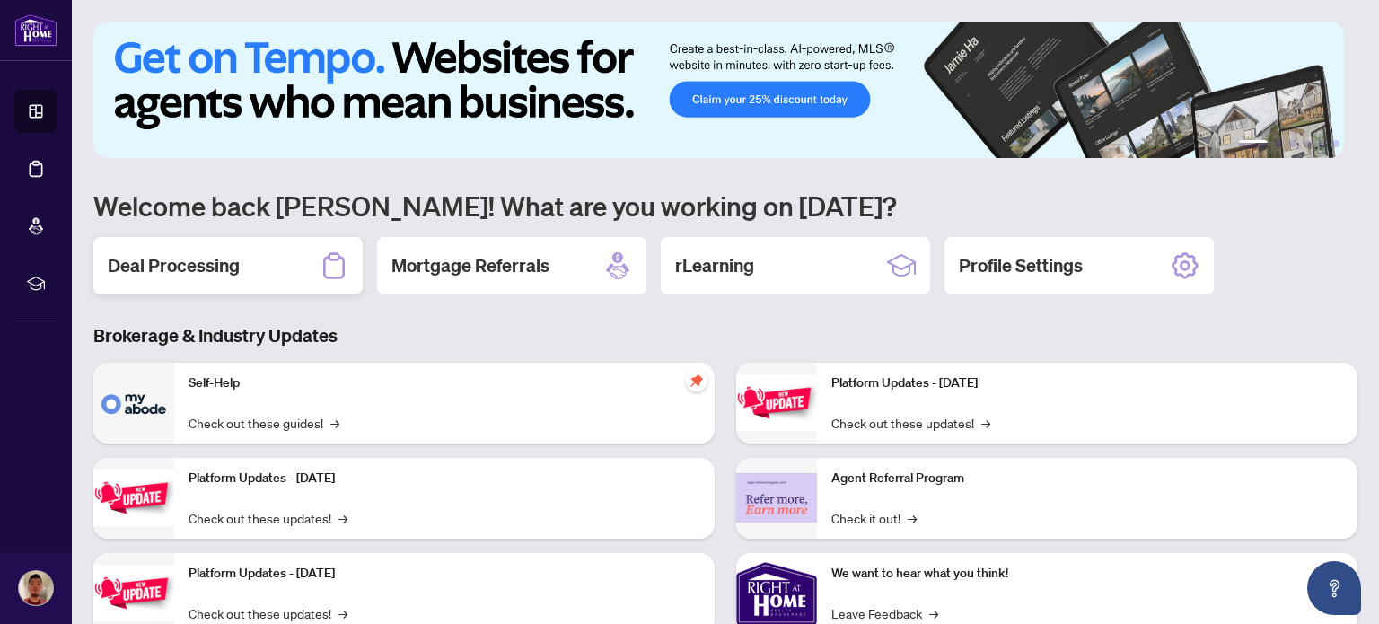
click at [277, 263] on div "Deal Processing" at bounding box center [227, 265] width 269 height 57
